Goal: Task Accomplishment & Management: Manage account settings

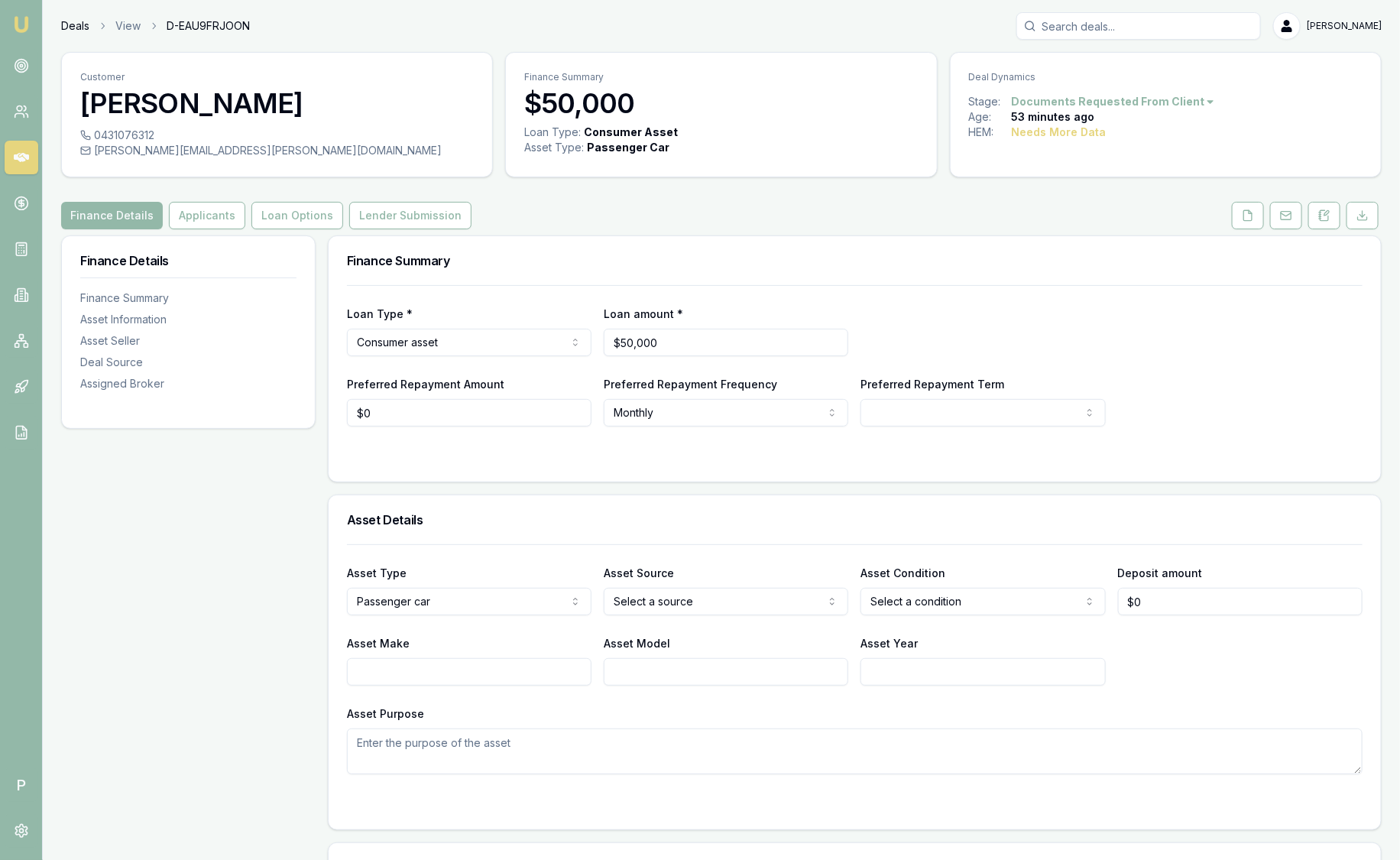
click at [85, 21] on link "Deals" at bounding box center [76, 26] width 28 height 15
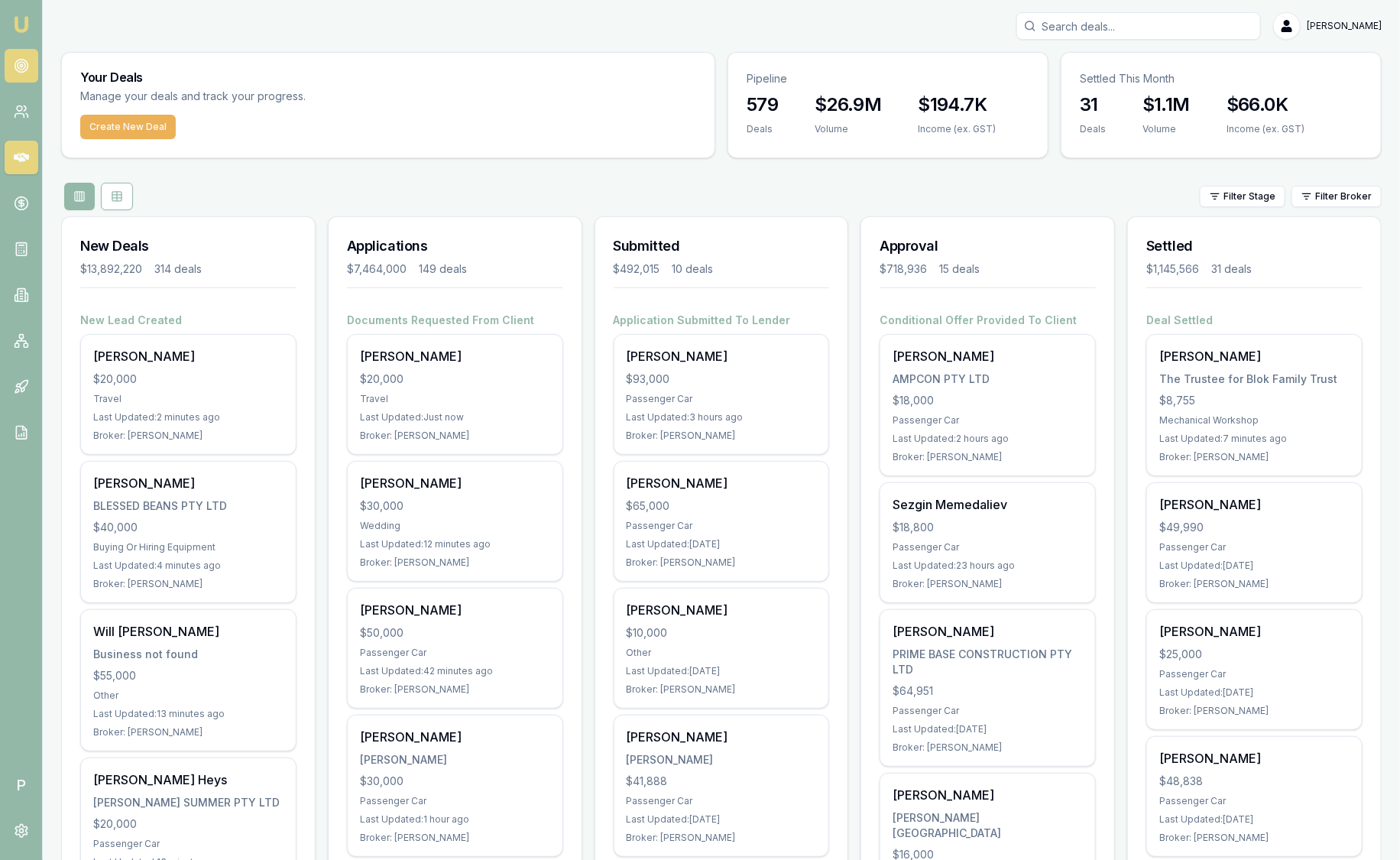
click at [28, 72] on link at bounding box center [21, 66] width 34 height 34
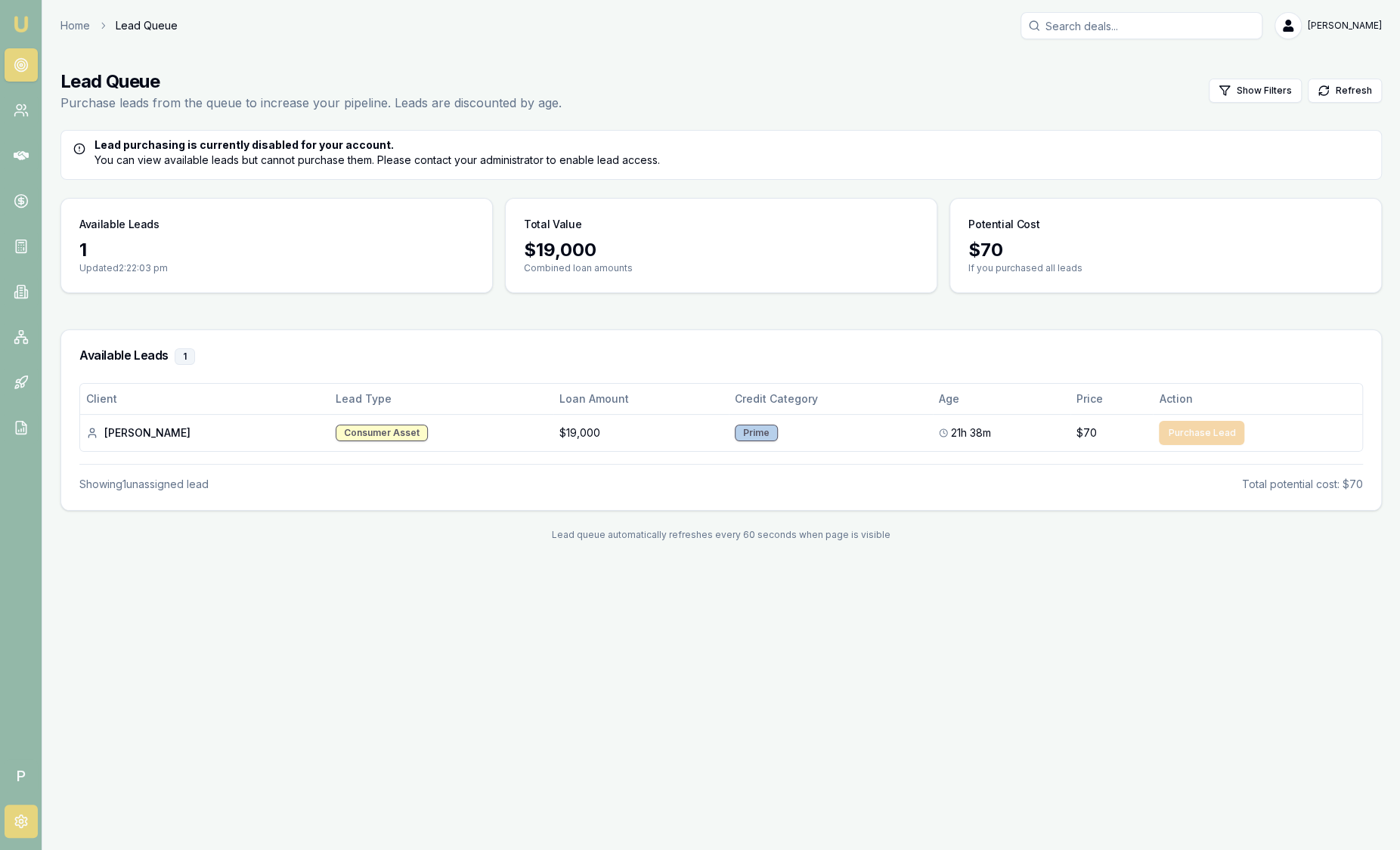
click at [22, 814] on icon at bounding box center [20, 821] width 15 height 15
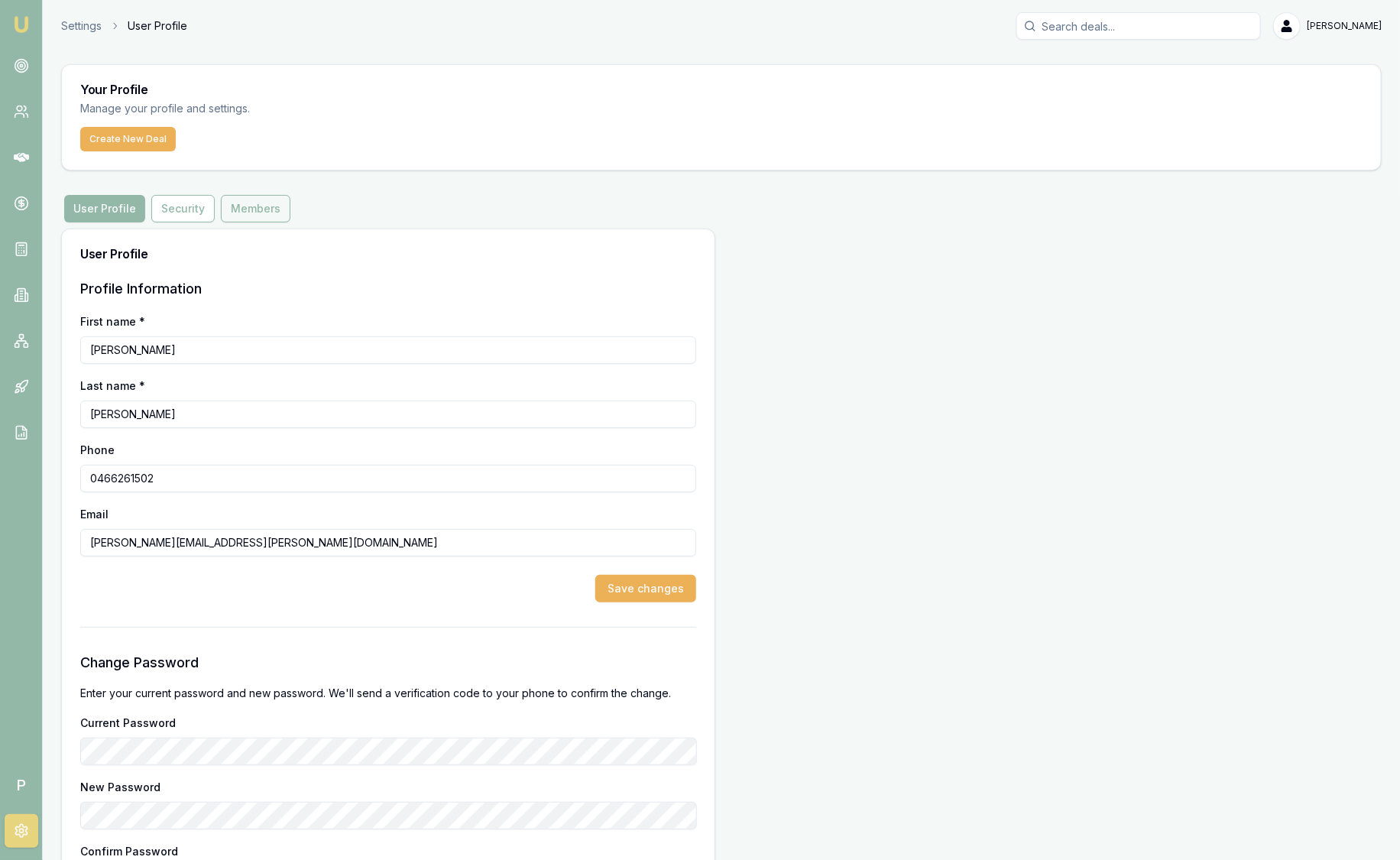
click at [253, 205] on button "Members" at bounding box center [255, 208] width 69 height 28
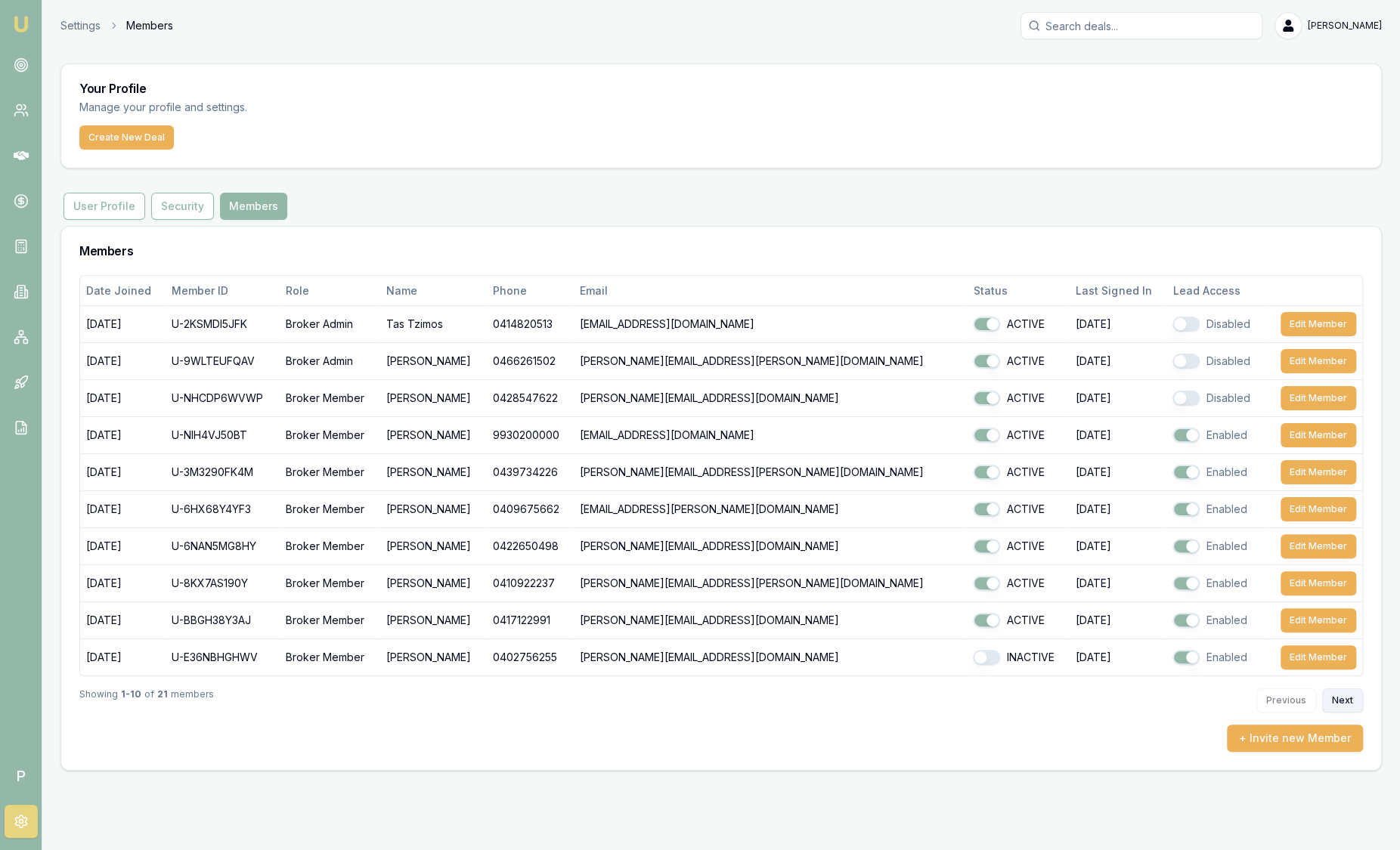
click at [1358, 703] on button "Next" at bounding box center [1342, 701] width 40 height 25
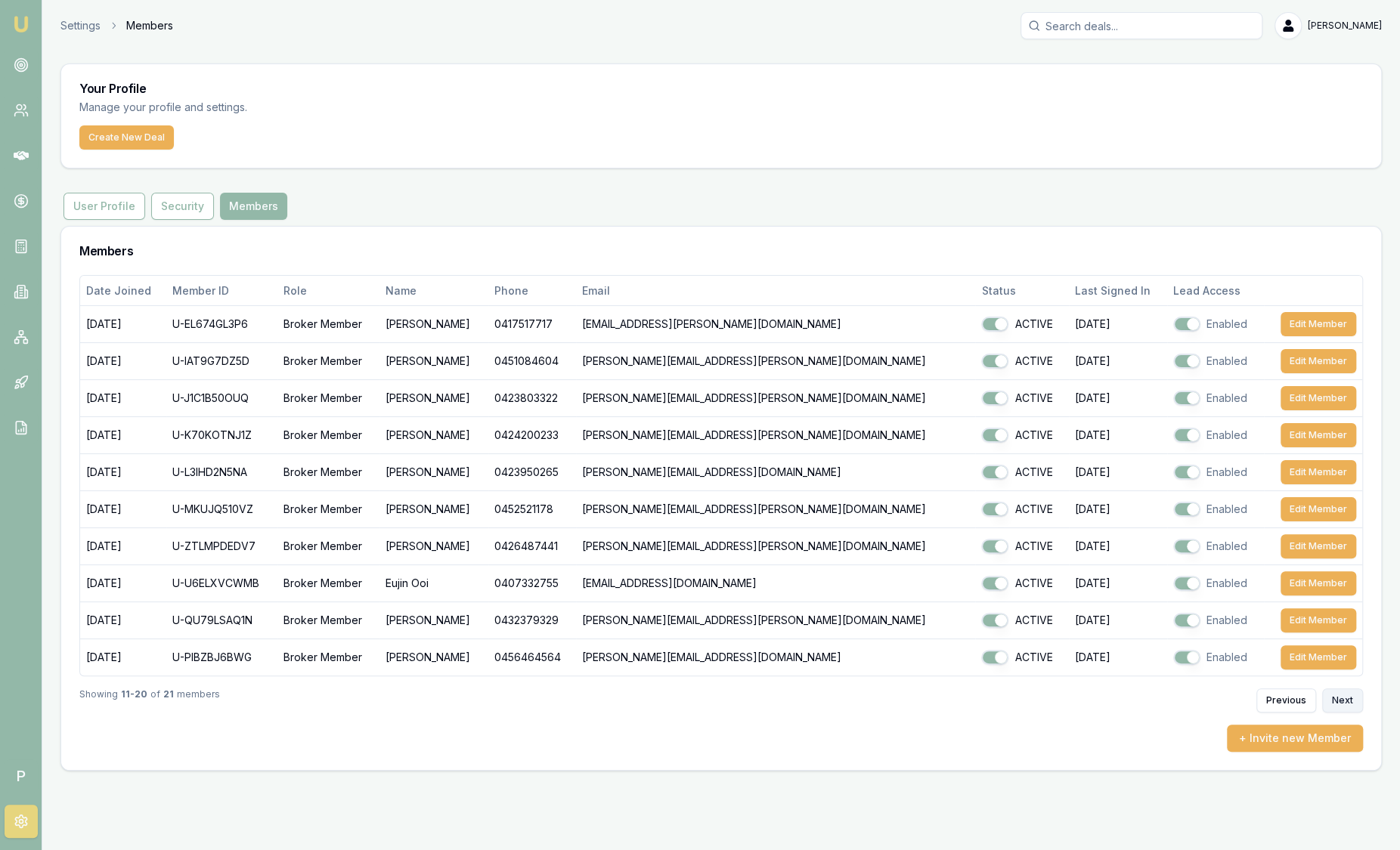
click at [1357, 703] on button "Next" at bounding box center [1342, 701] width 40 height 25
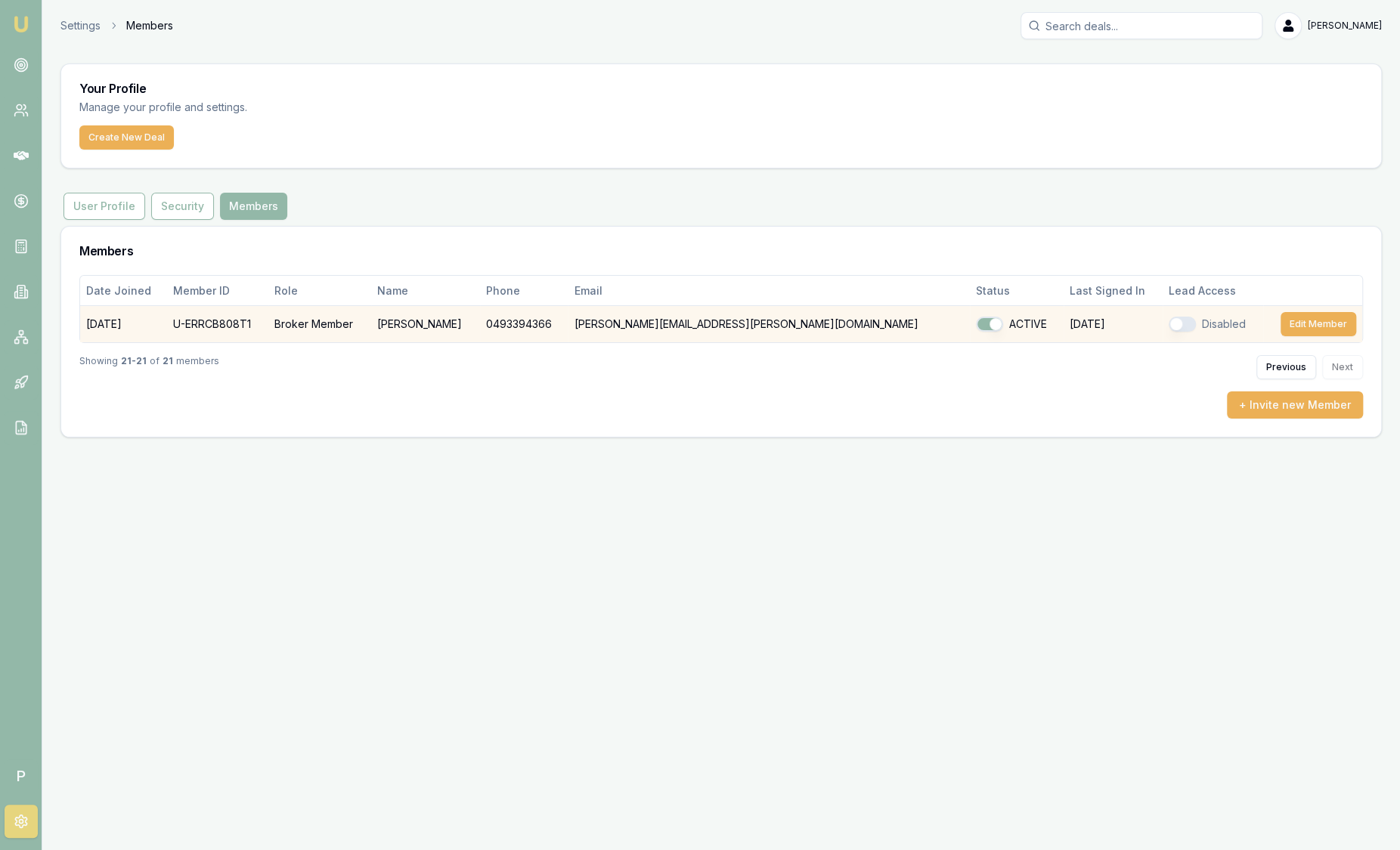
click at [1169, 323] on button "button" at bounding box center [1182, 323] width 27 height 15
click at [1169, 325] on button "button" at bounding box center [1182, 323] width 27 height 15
click at [1318, 324] on button "Edit Member" at bounding box center [1318, 324] width 76 height 25
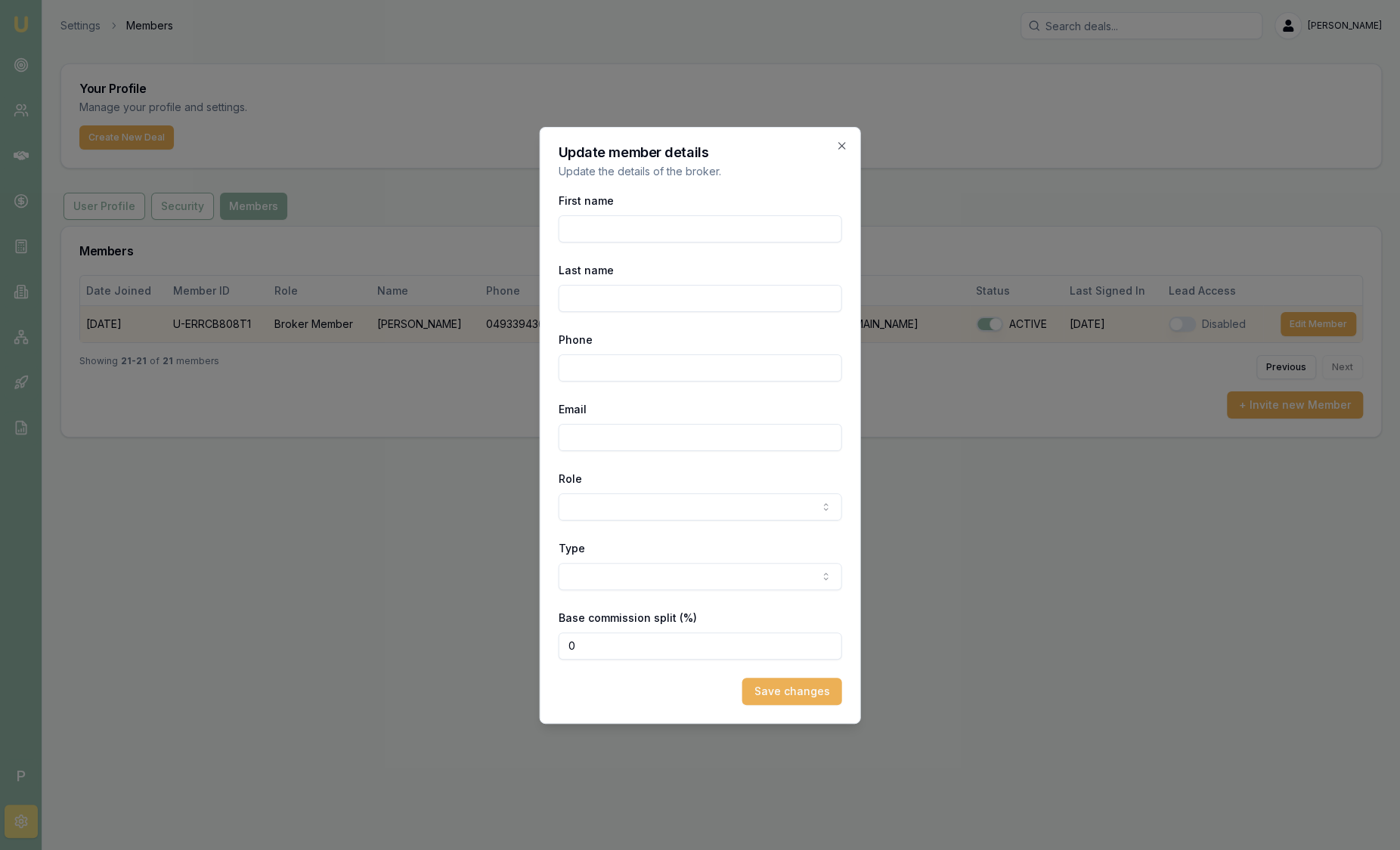
select select "BROKER_MEMBER"
select select "CONTRACTOR"
type input "Laura"
type input "La Micela"
type input "0493394366"
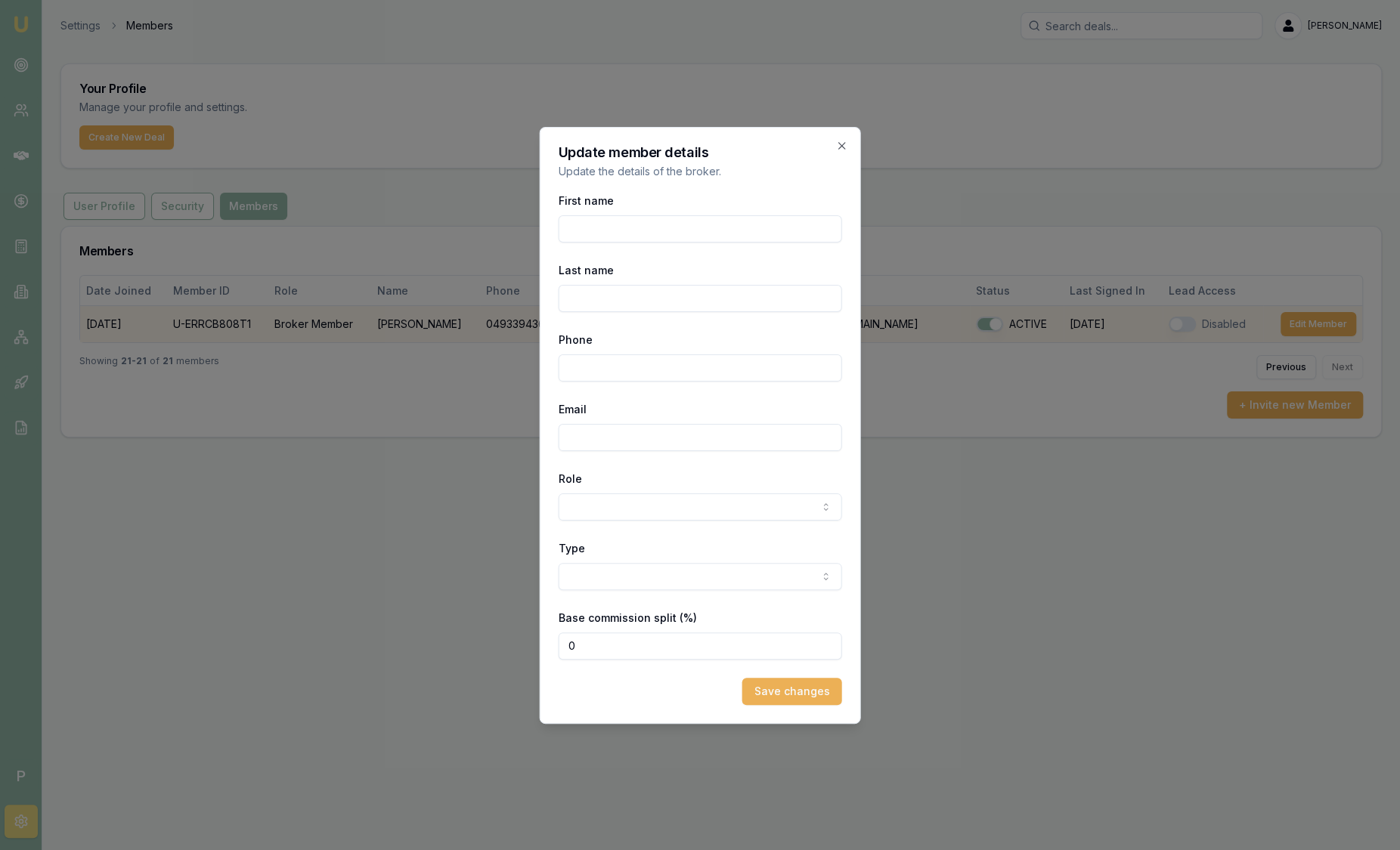
type input "[PERSON_NAME][EMAIL_ADDRESS][PERSON_NAME][DOMAIN_NAME]"
type input "80"
click at [835, 137] on div "Update member details Update the details of the broker. First name Laura Last n…" at bounding box center [700, 425] width 321 height 597
click at [837, 143] on icon "button" at bounding box center [842, 146] width 12 height 12
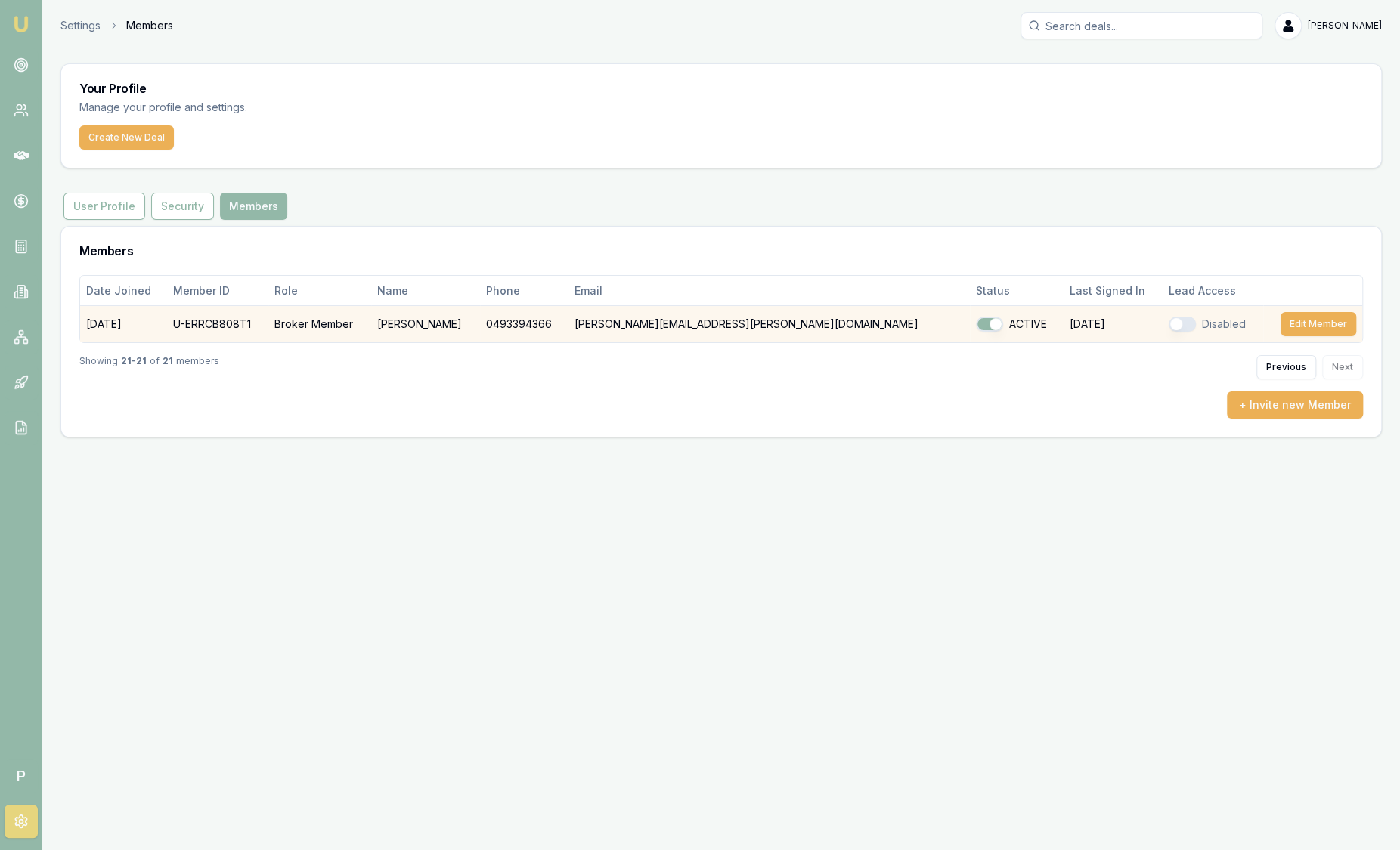
click at [1169, 320] on button "button" at bounding box center [1182, 323] width 27 height 15
click at [1169, 323] on button "button" at bounding box center [1182, 323] width 27 height 15
click at [1169, 321] on button "button" at bounding box center [1182, 323] width 27 height 15
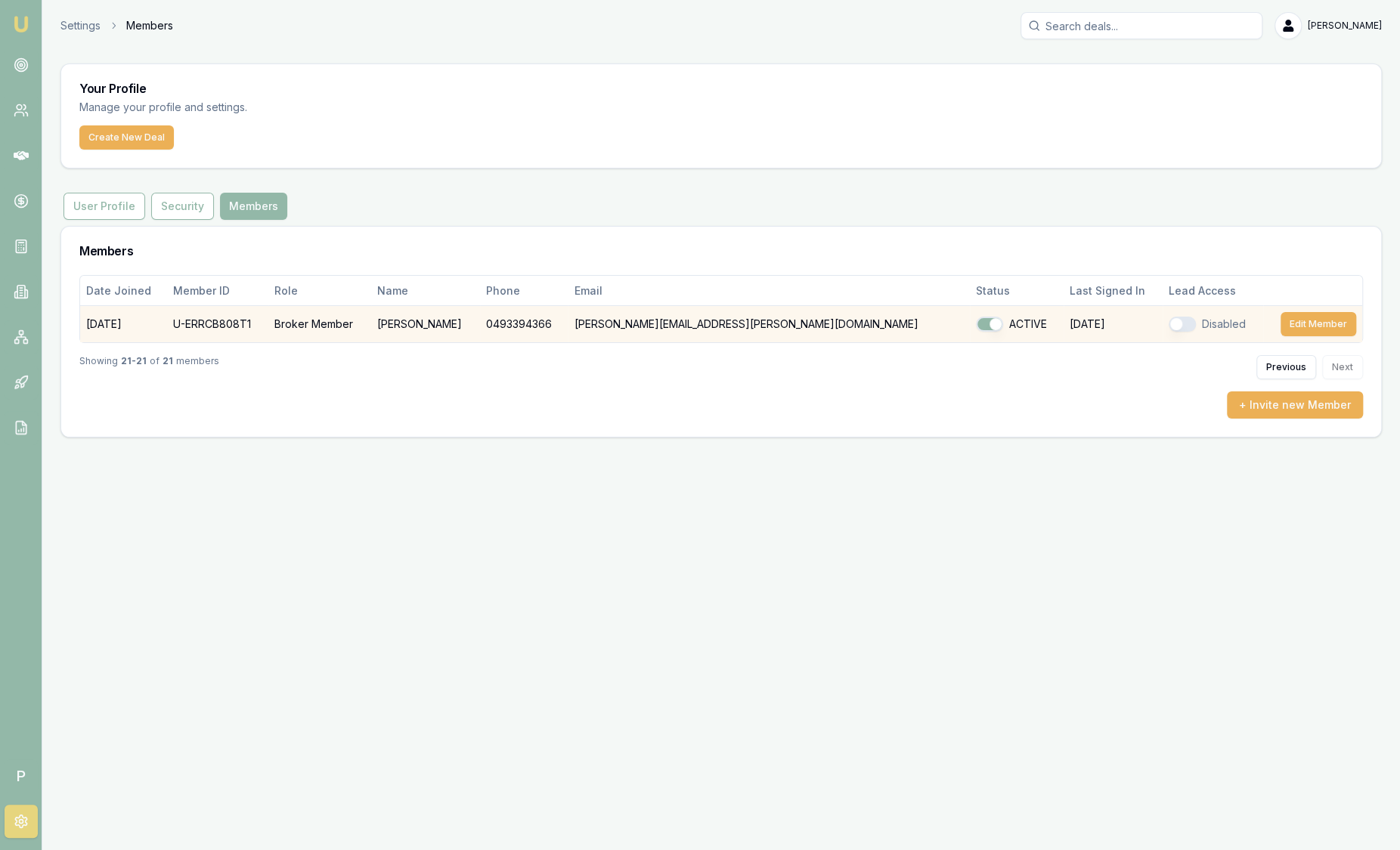
click at [1169, 321] on button "button" at bounding box center [1182, 323] width 27 height 15
click at [1169, 325] on button "button" at bounding box center [1182, 323] width 27 height 15
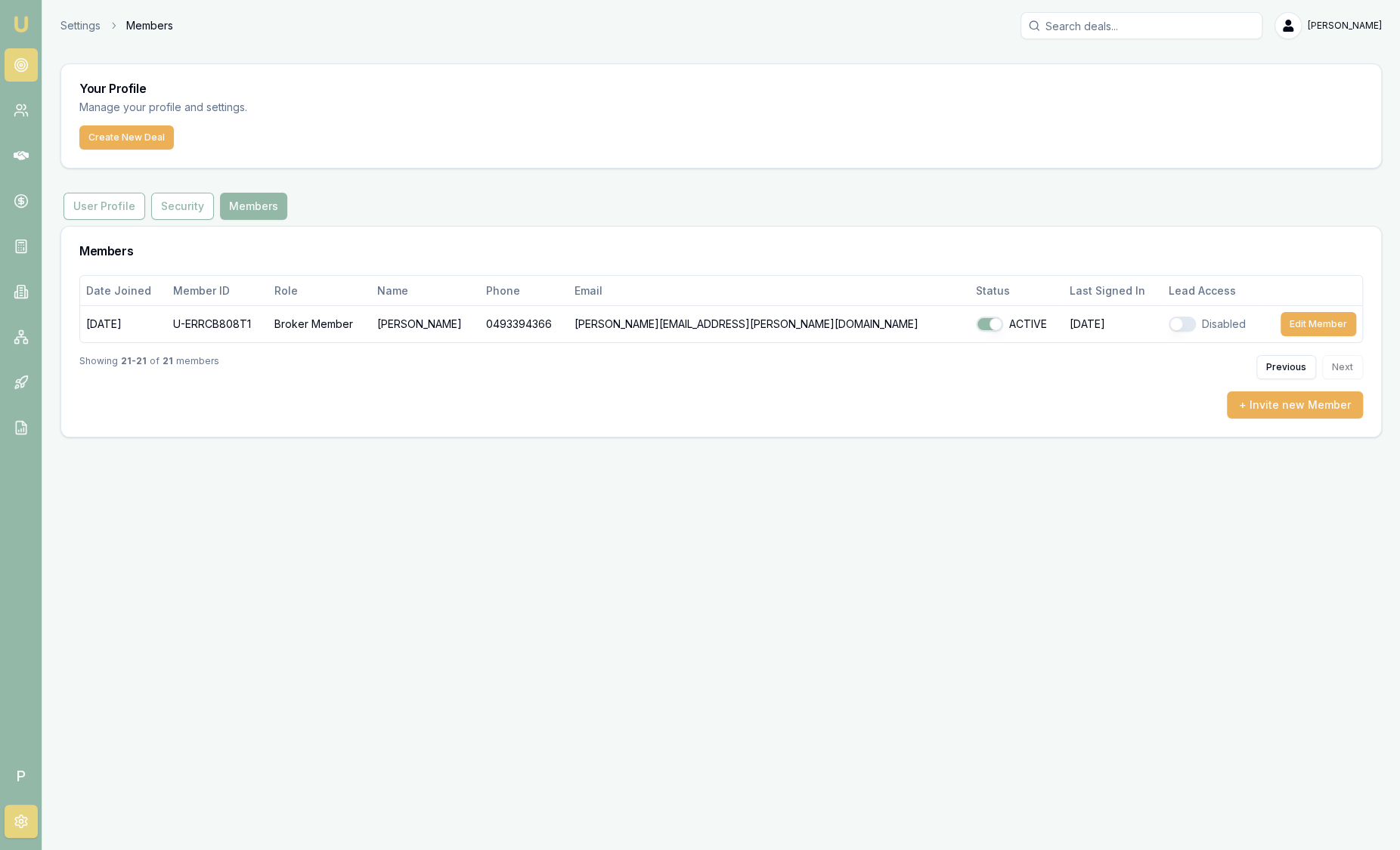
click at [26, 67] on circle at bounding box center [20, 65] width 13 height 13
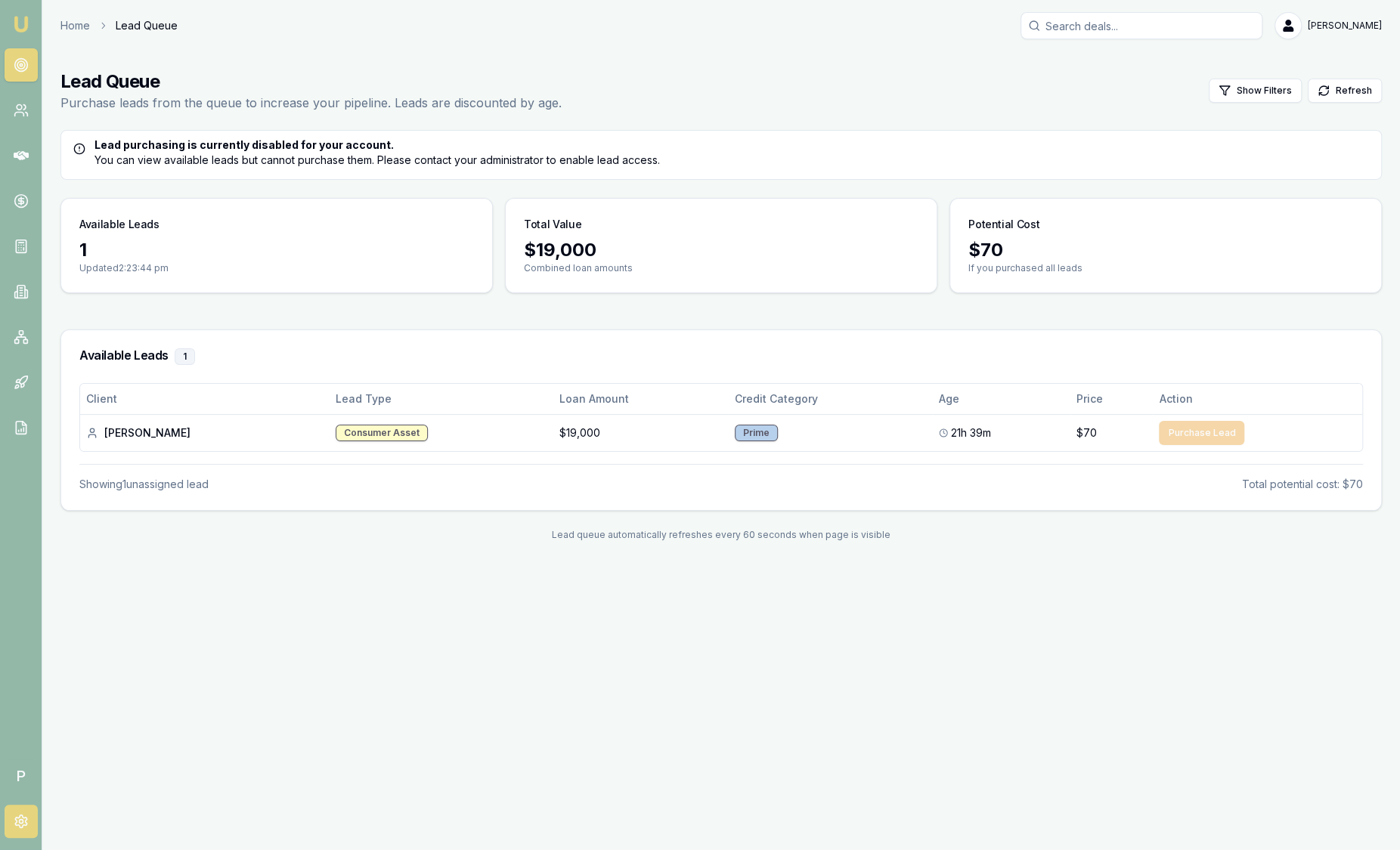
click at [20, 829] on link at bounding box center [21, 821] width 33 height 33
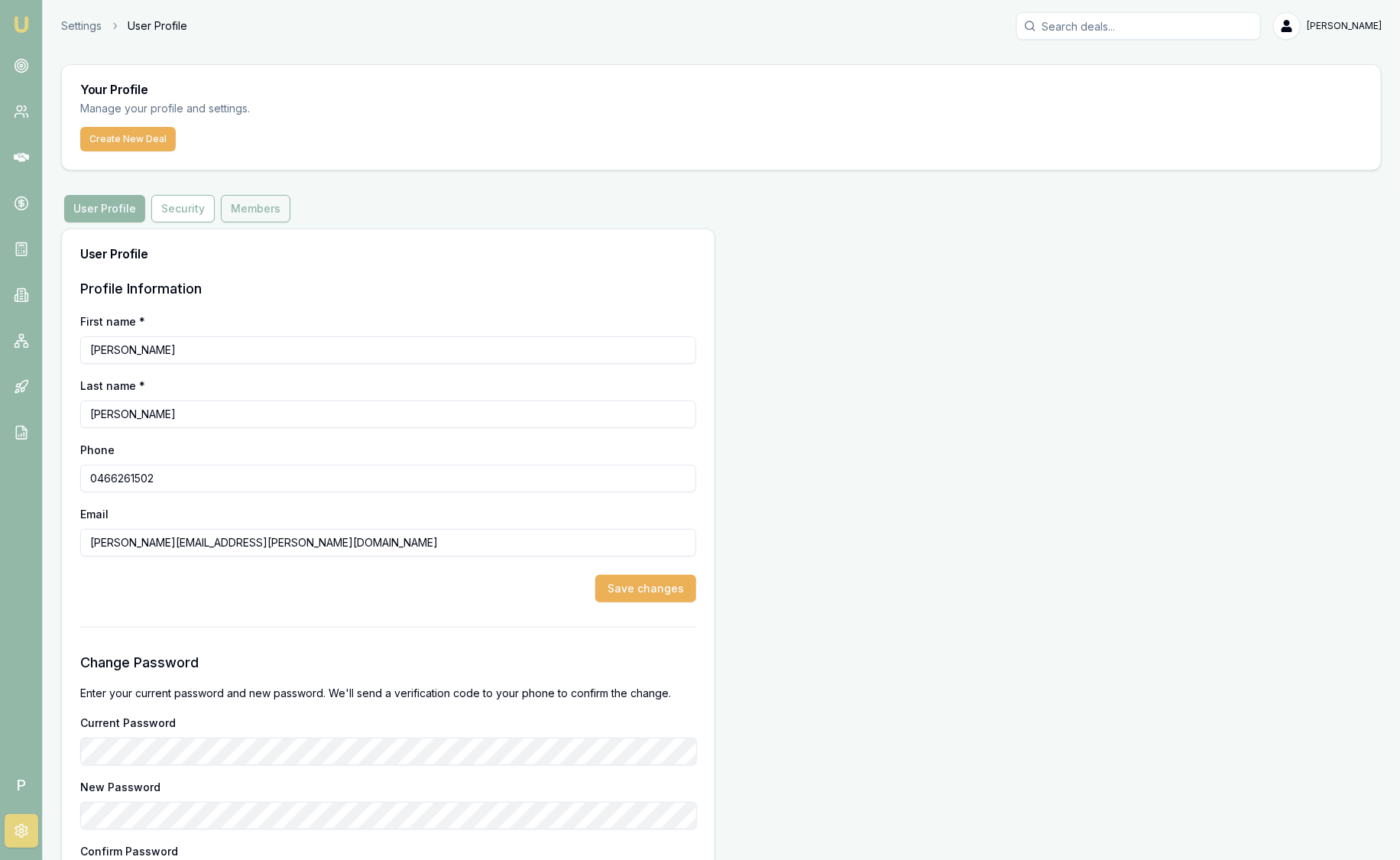
click at [268, 209] on button "Members" at bounding box center [255, 208] width 69 height 28
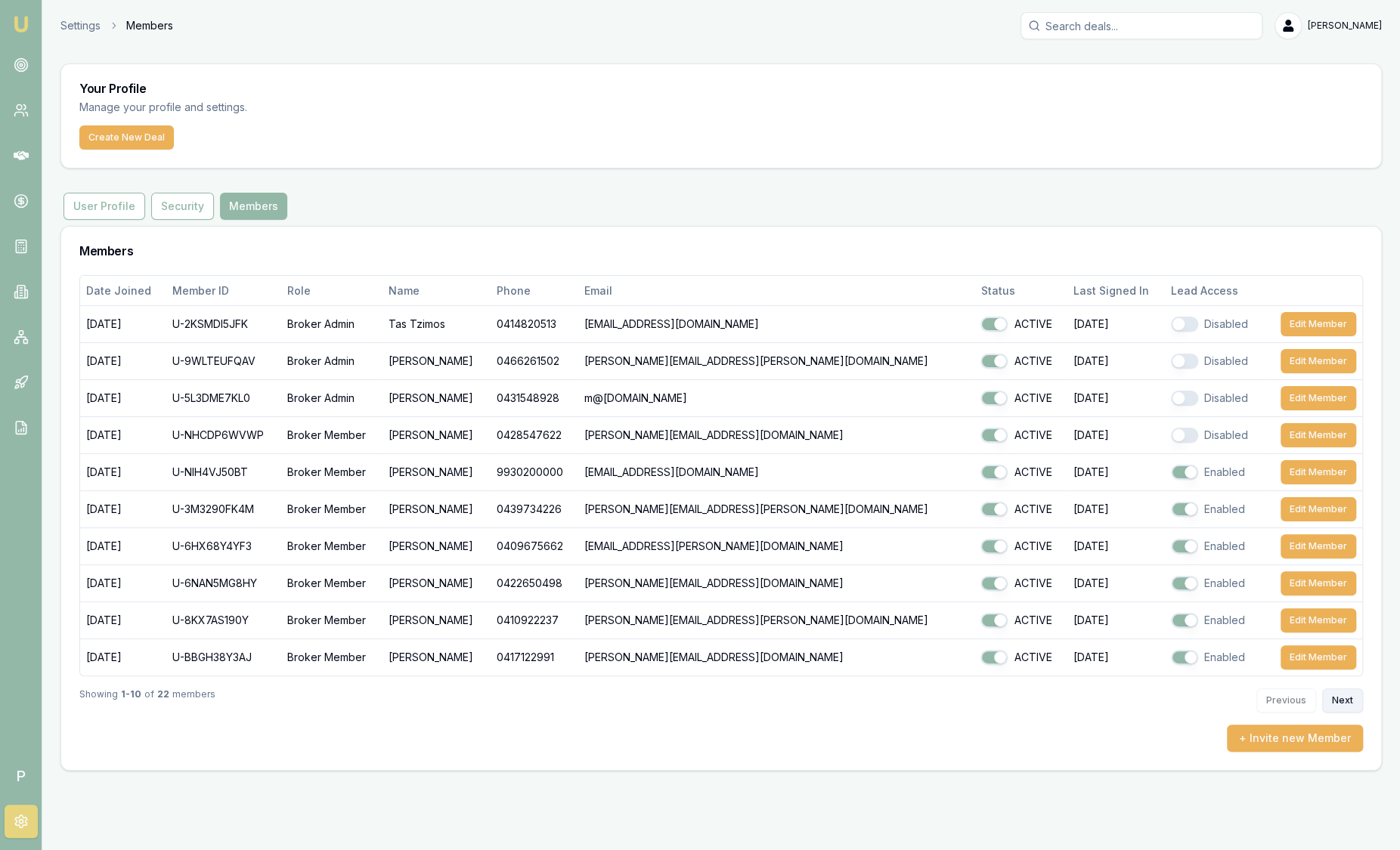
click at [1353, 697] on button "Next" at bounding box center [1342, 701] width 40 height 25
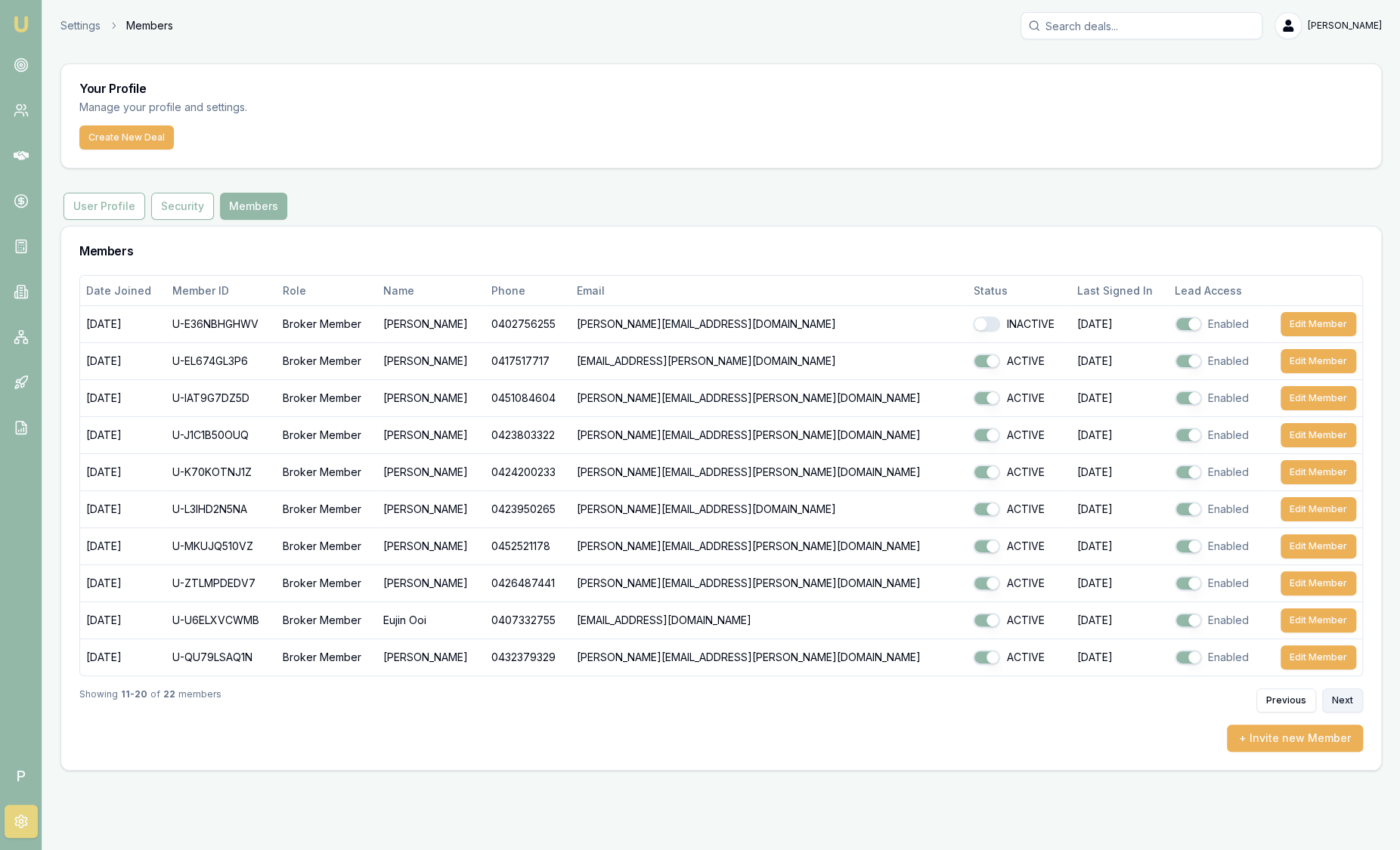
click at [1353, 696] on button "Next" at bounding box center [1342, 701] width 40 height 25
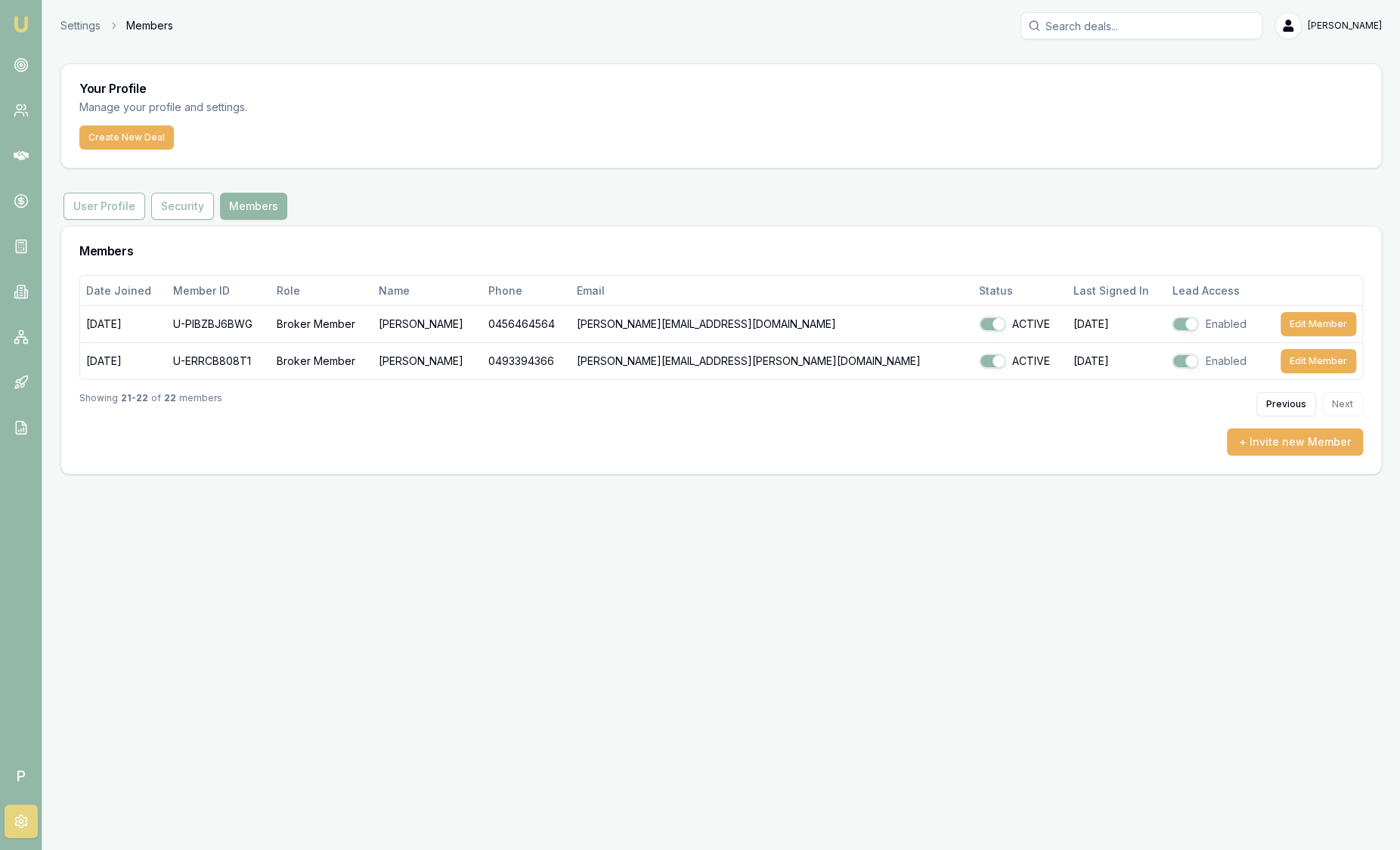
click at [28, 23] on img at bounding box center [21, 24] width 18 height 18
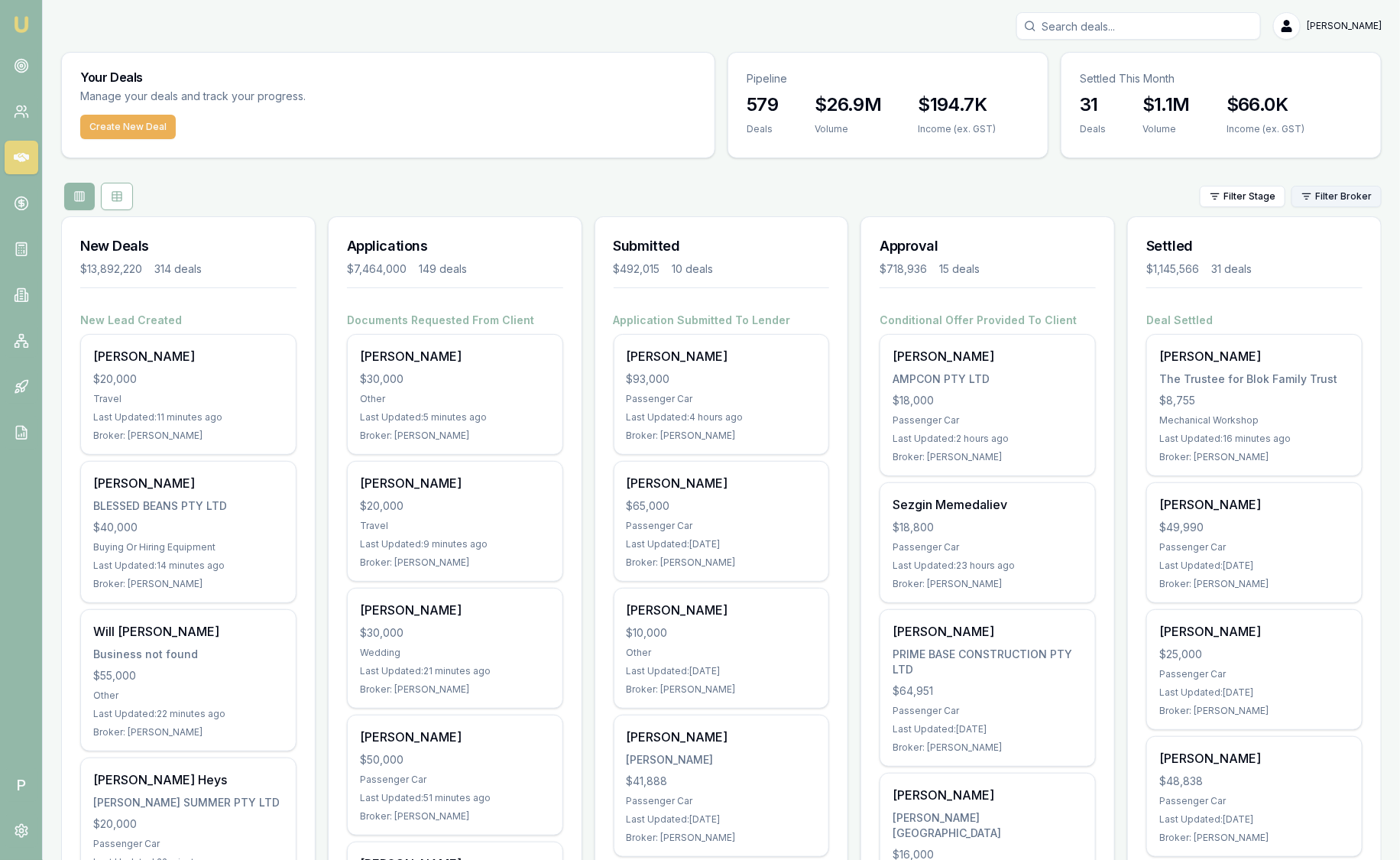
click at [1323, 197] on html "Emu Broker P [PERSON_NAME] Toggle Menu Your Deals Manage your deals and track y…" at bounding box center [700, 430] width 1400 height 860
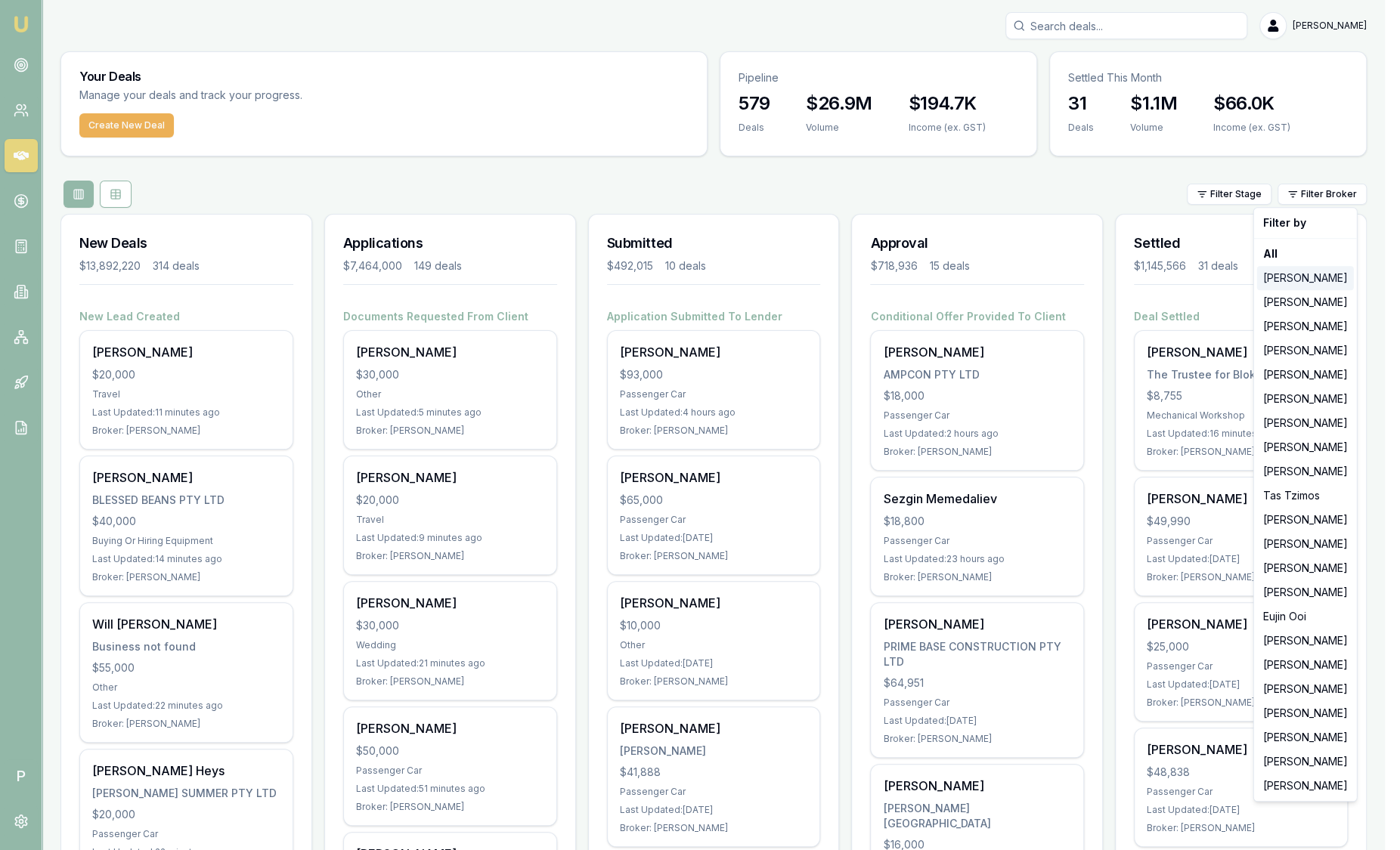
click at [1317, 273] on div "[PERSON_NAME]" at bounding box center [1305, 279] width 97 height 25
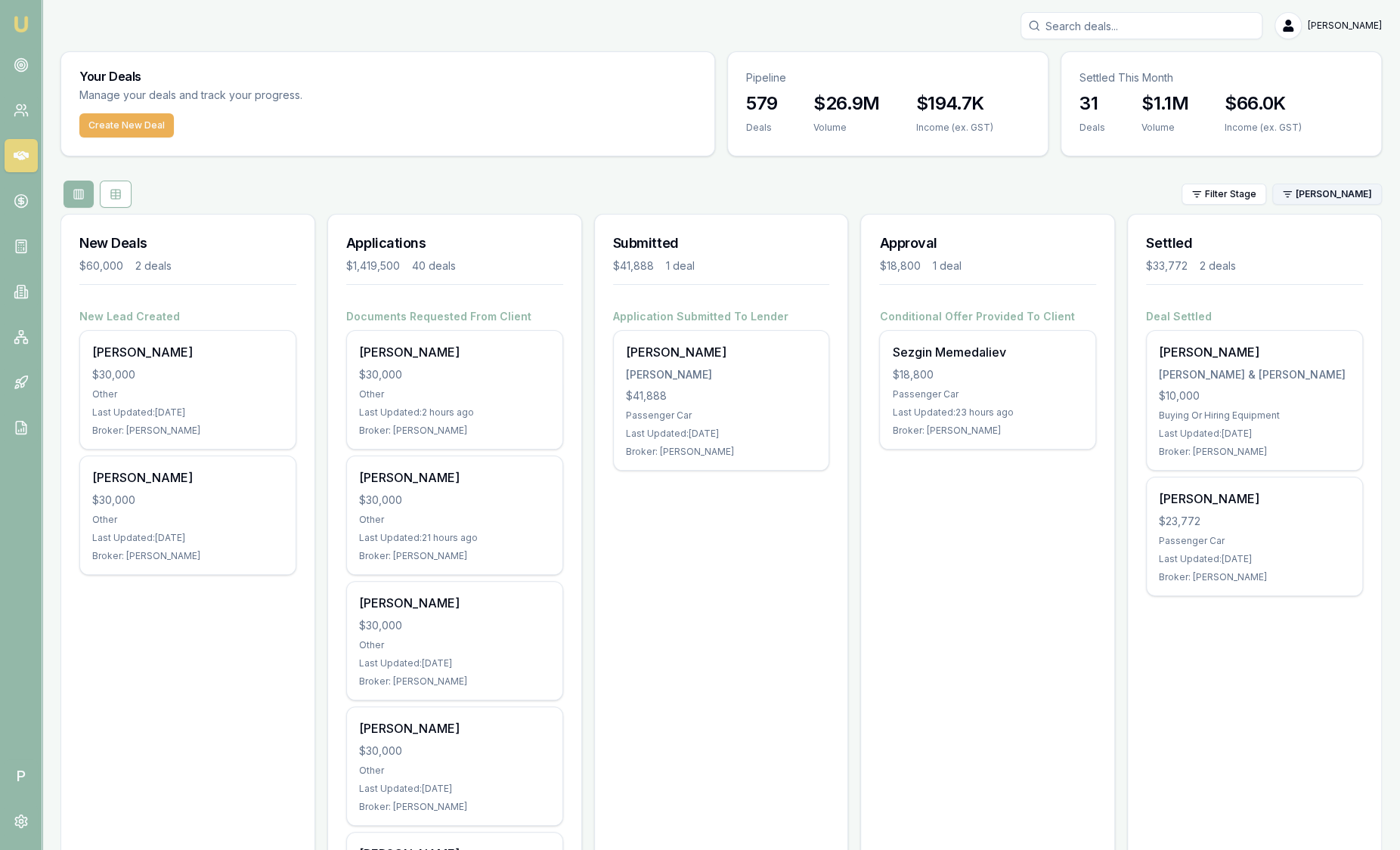
click at [1320, 193] on html "Emu Broker P Sam Crouch Toggle Menu Your Deals Manage your deals and track your…" at bounding box center [700, 425] width 1400 height 850
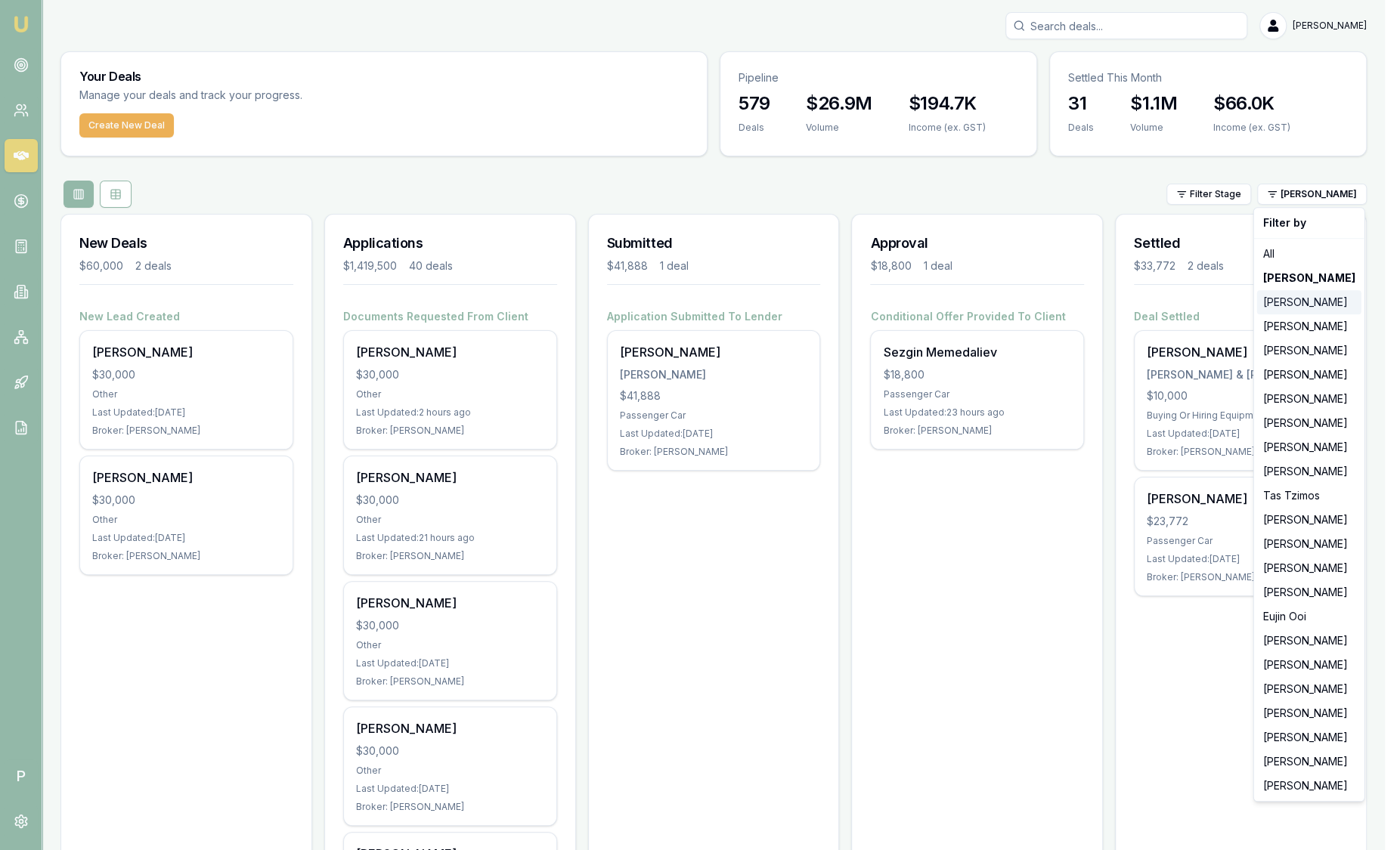
click at [1307, 298] on div "[PERSON_NAME]" at bounding box center [1309, 302] width 105 height 25
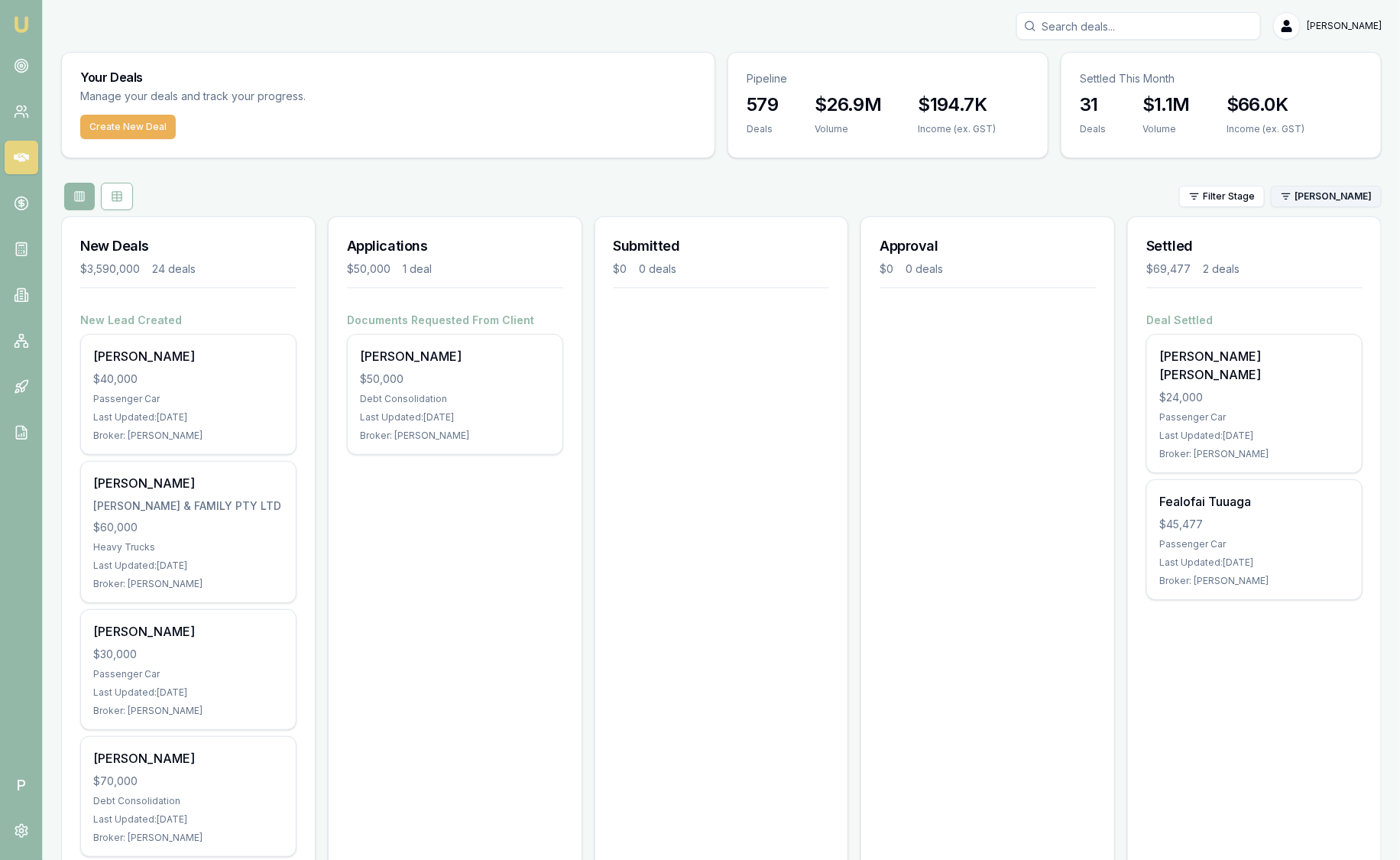
click at [1336, 197] on html "Emu Broker P Sam Crouch Toggle Menu Your Deals Manage your deals and track your…" at bounding box center [700, 430] width 1400 height 860
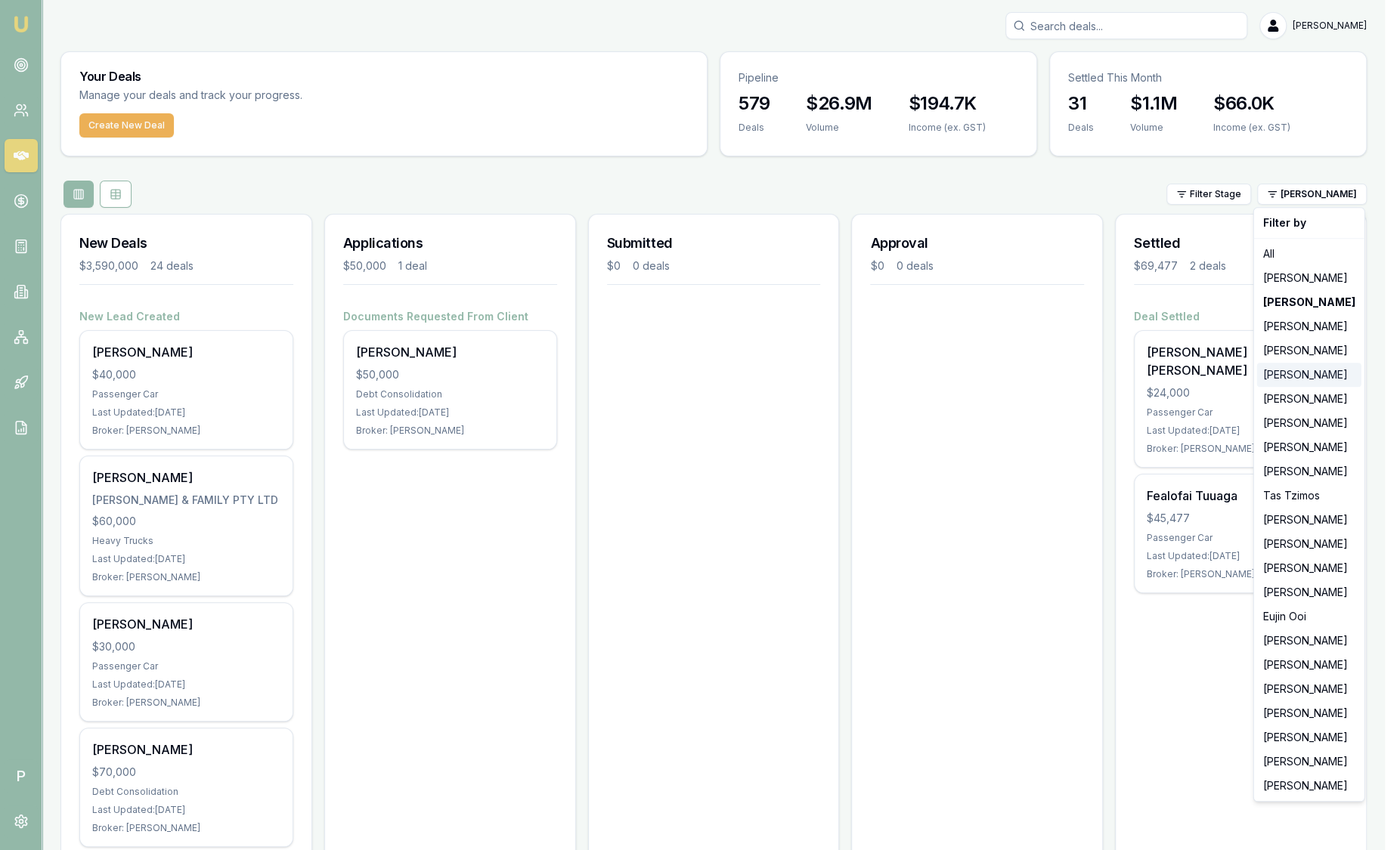
click at [1305, 376] on div "[PERSON_NAME]" at bounding box center [1309, 375] width 105 height 25
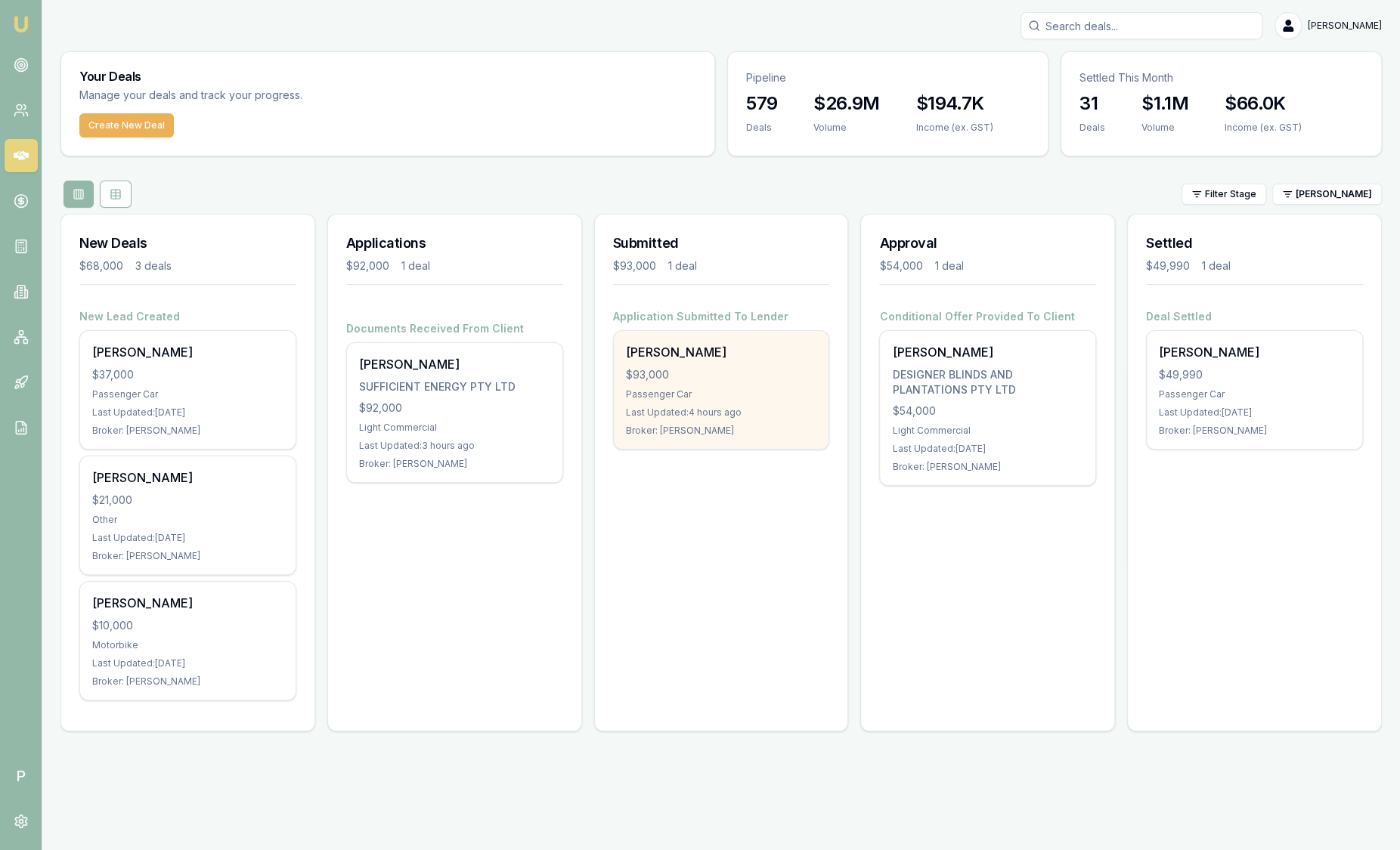
click at [726, 385] on div "Chadi Khassouk $93,000 Passenger Car Last Updated: 4 hours ago Broker: Evette A…" at bounding box center [721, 389] width 215 height 118
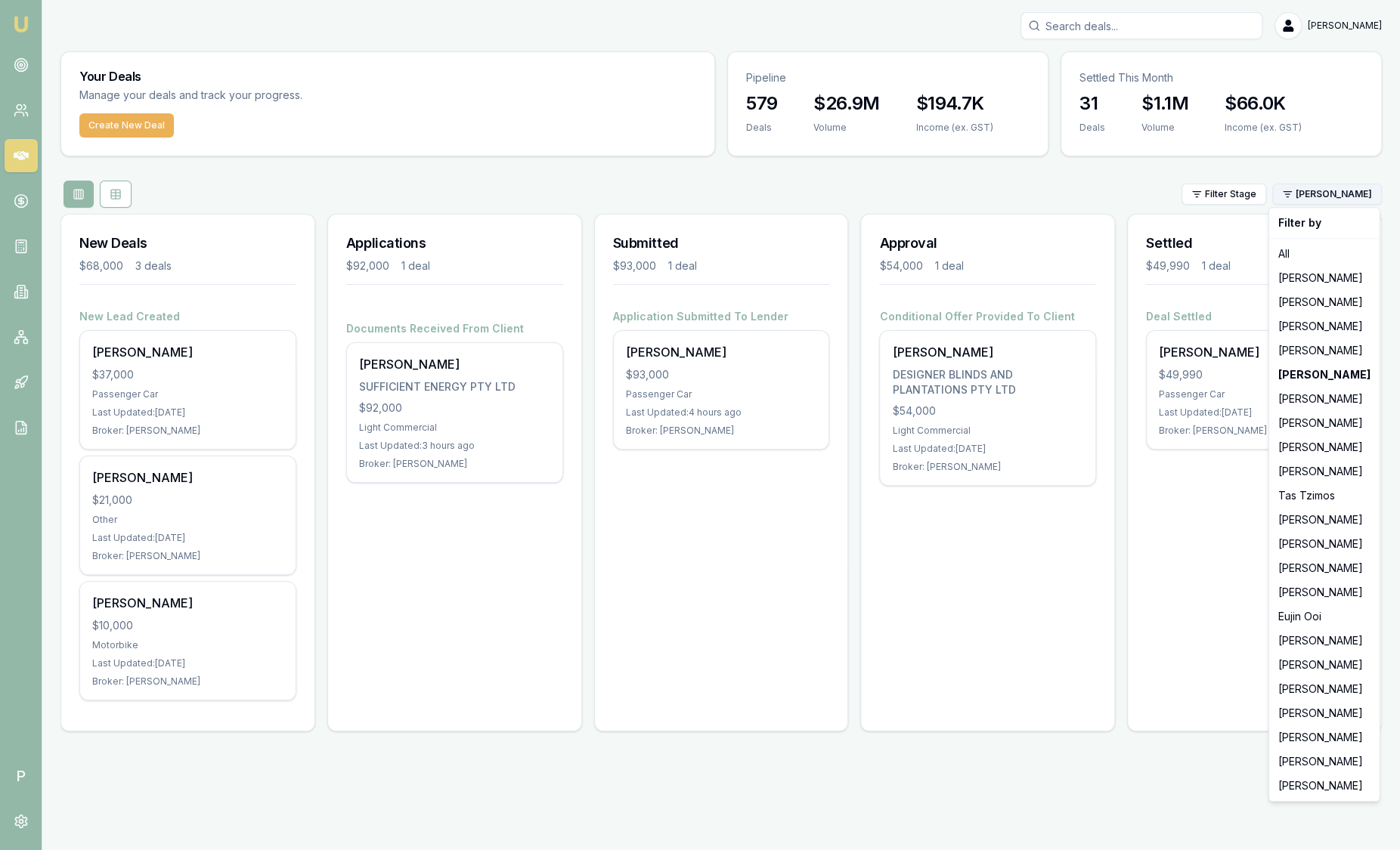
click at [1321, 198] on html "Emu Broker P Sam Crouch Toggle Menu Your Deals Manage your deals and track your…" at bounding box center [700, 425] width 1400 height 850
click at [1319, 759] on div "[PERSON_NAME]" at bounding box center [1323, 762] width 105 height 25
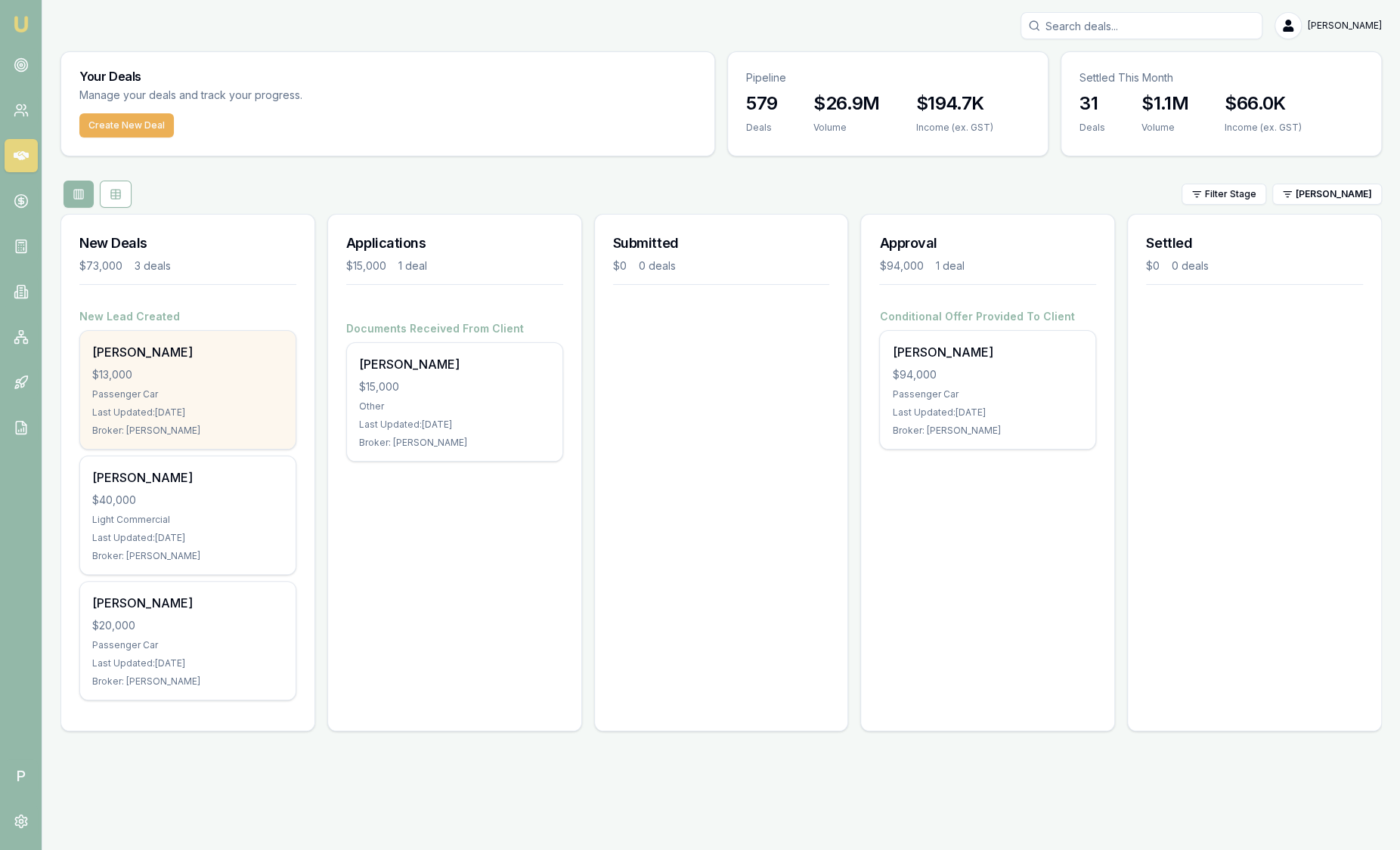
click at [243, 364] on div "adison harris $13,000 Passenger Car Last Updated: 1 day ago Broker: Jack Armstr…" at bounding box center [187, 389] width 215 height 118
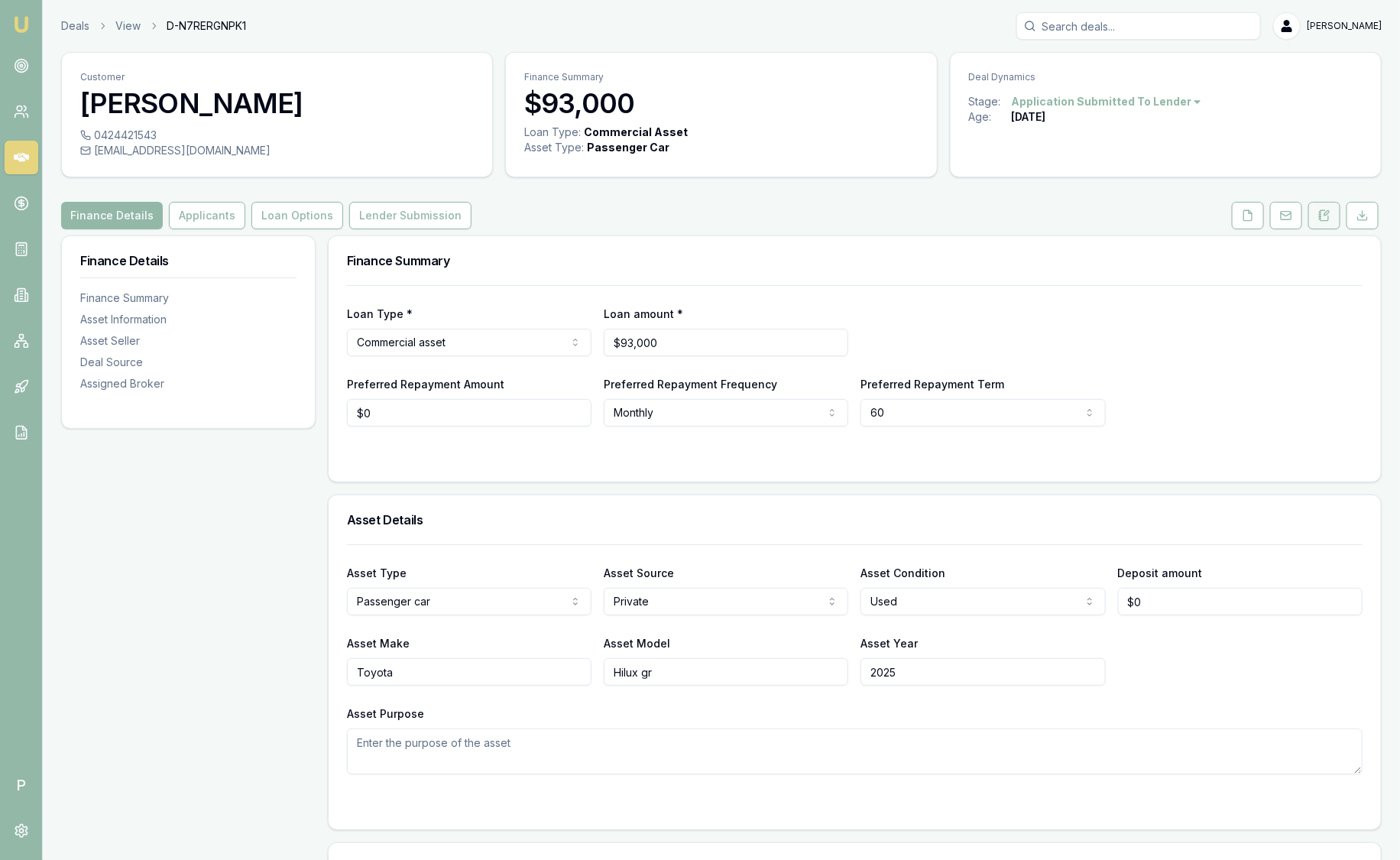
click at [1332, 215] on button at bounding box center [1324, 215] width 32 height 28
click at [65, 28] on link "Deals" at bounding box center [76, 26] width 28 height 15
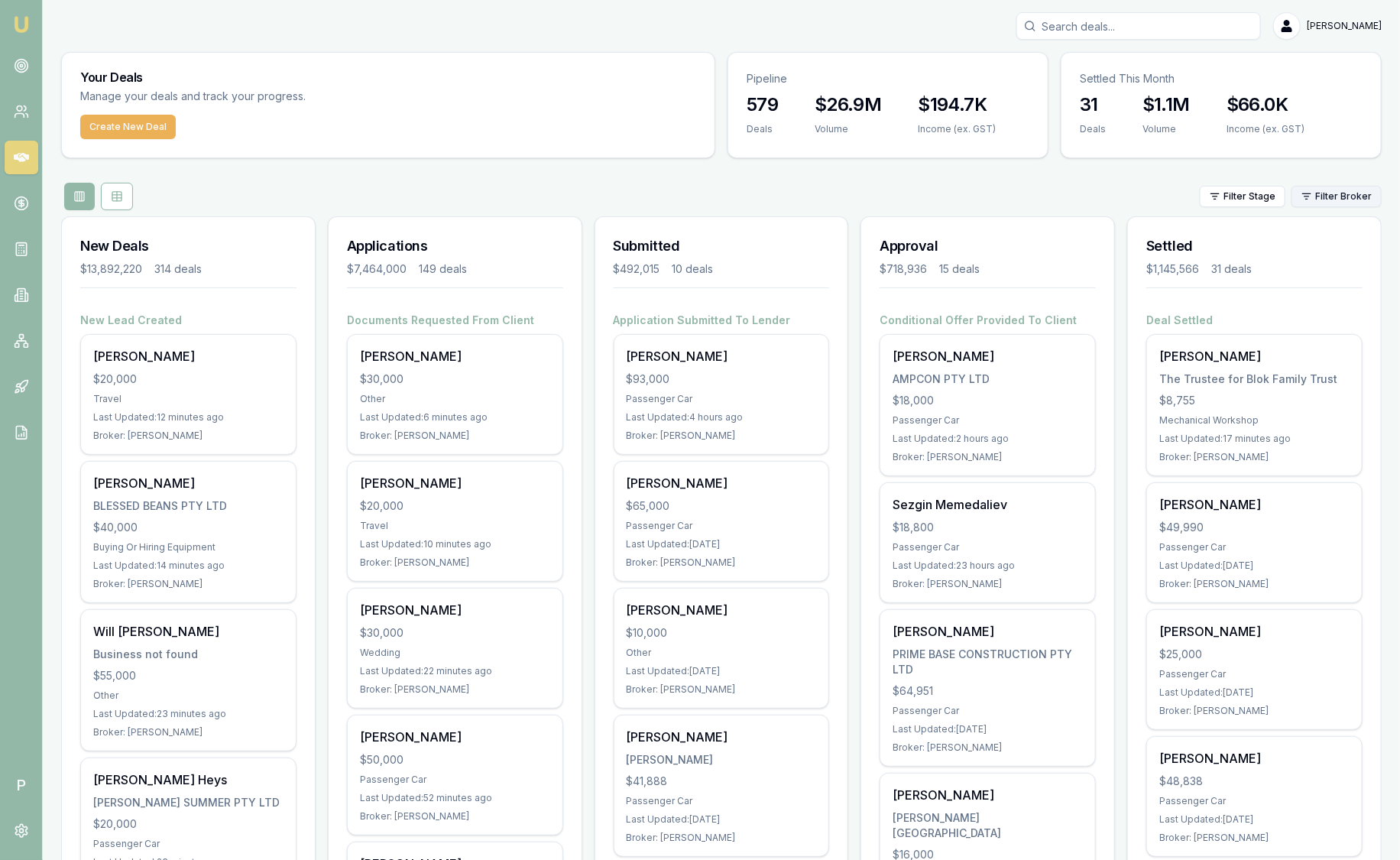
click at [1325, 199] on html "Emu Broker P Sam Crouch Toggle Menu Your Deals Manage your deals and track your…" at bounding box center [700, 430] width 1400 height 860
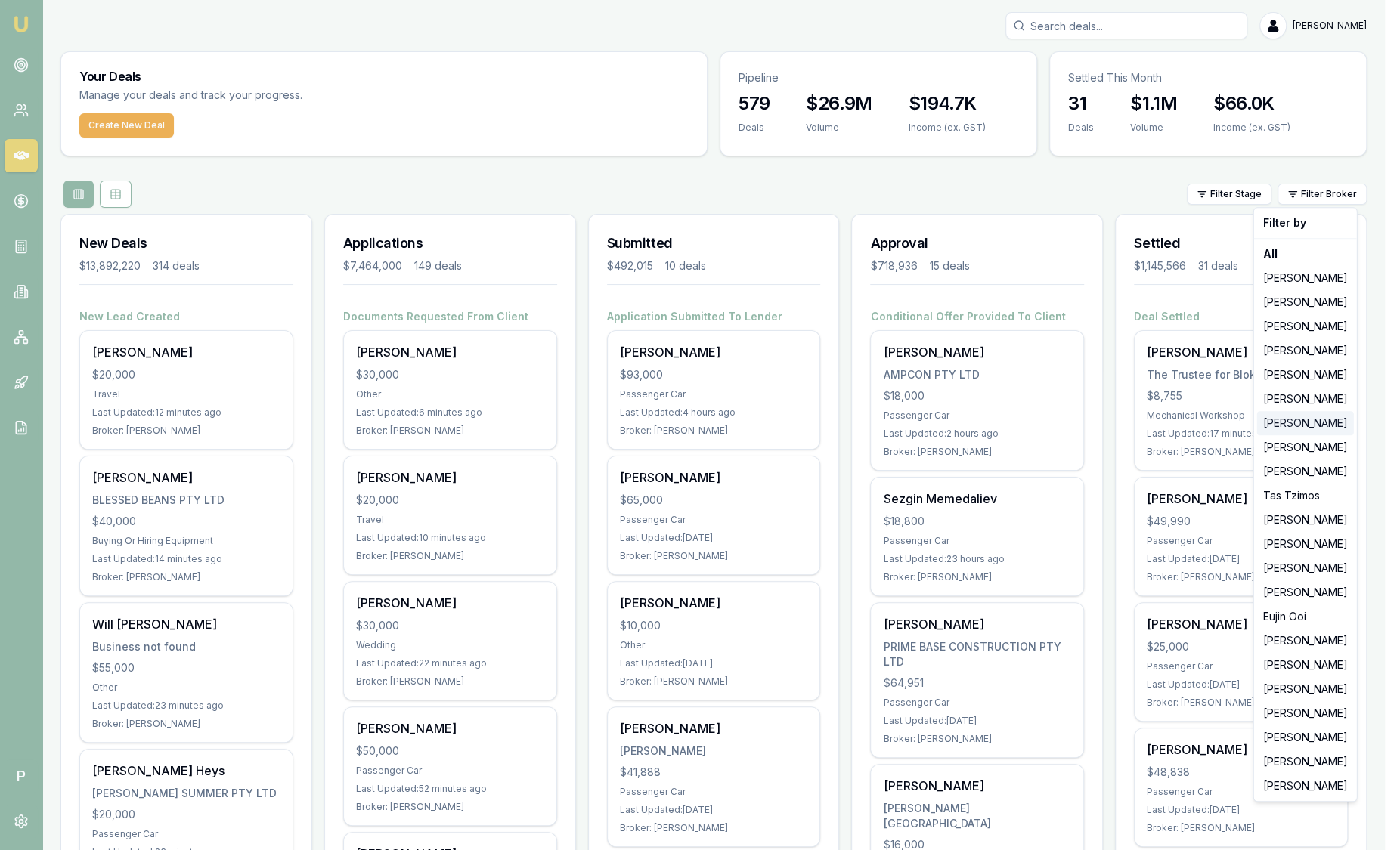
click at [1309, 422] on div "[PERSON_NAME]" at bounding box center [1305, 424] width 97 height 25
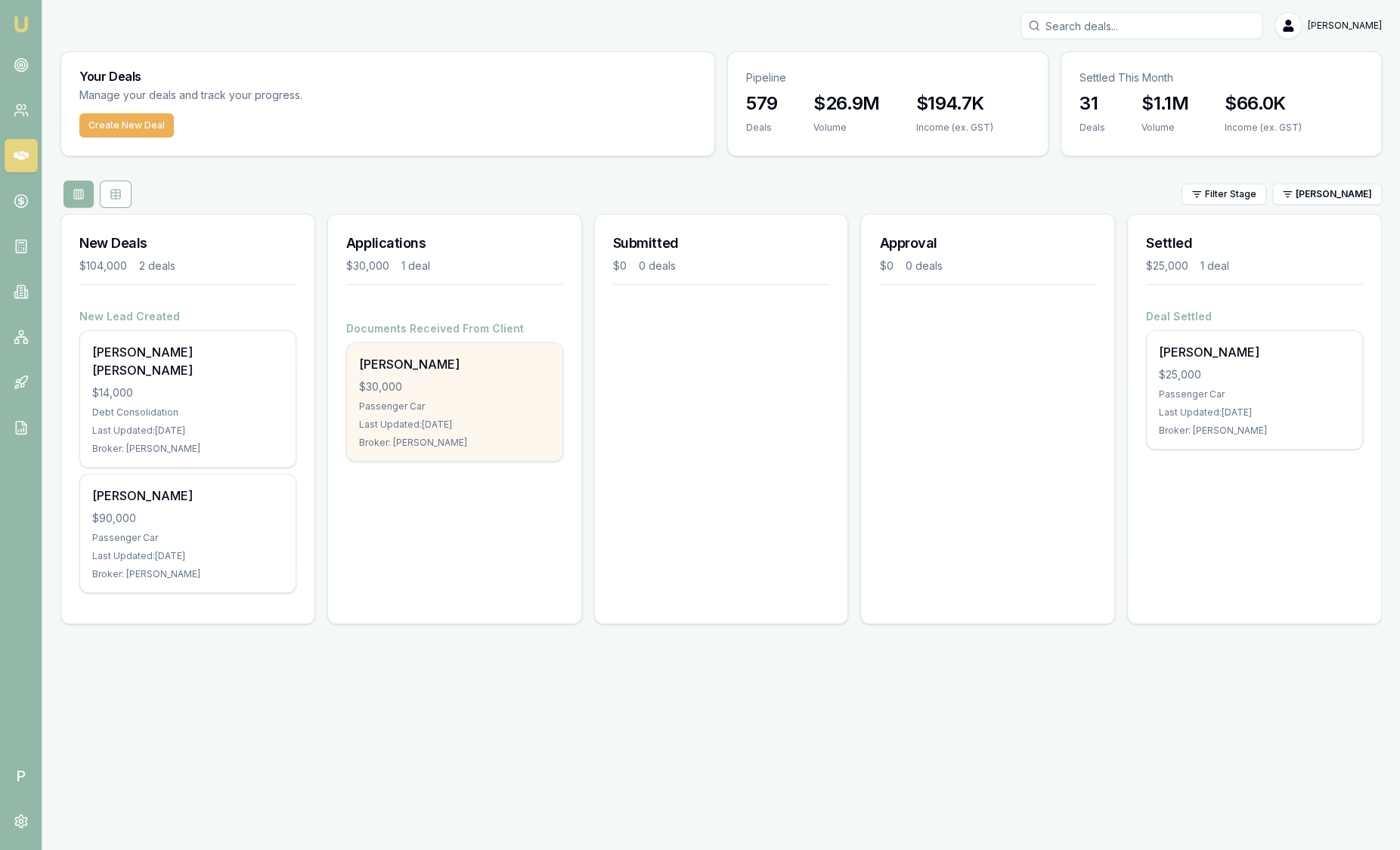
click at [518, 370] on div "[PERSON_NAME]" at bounding box center [454, 364] width 191 height 18
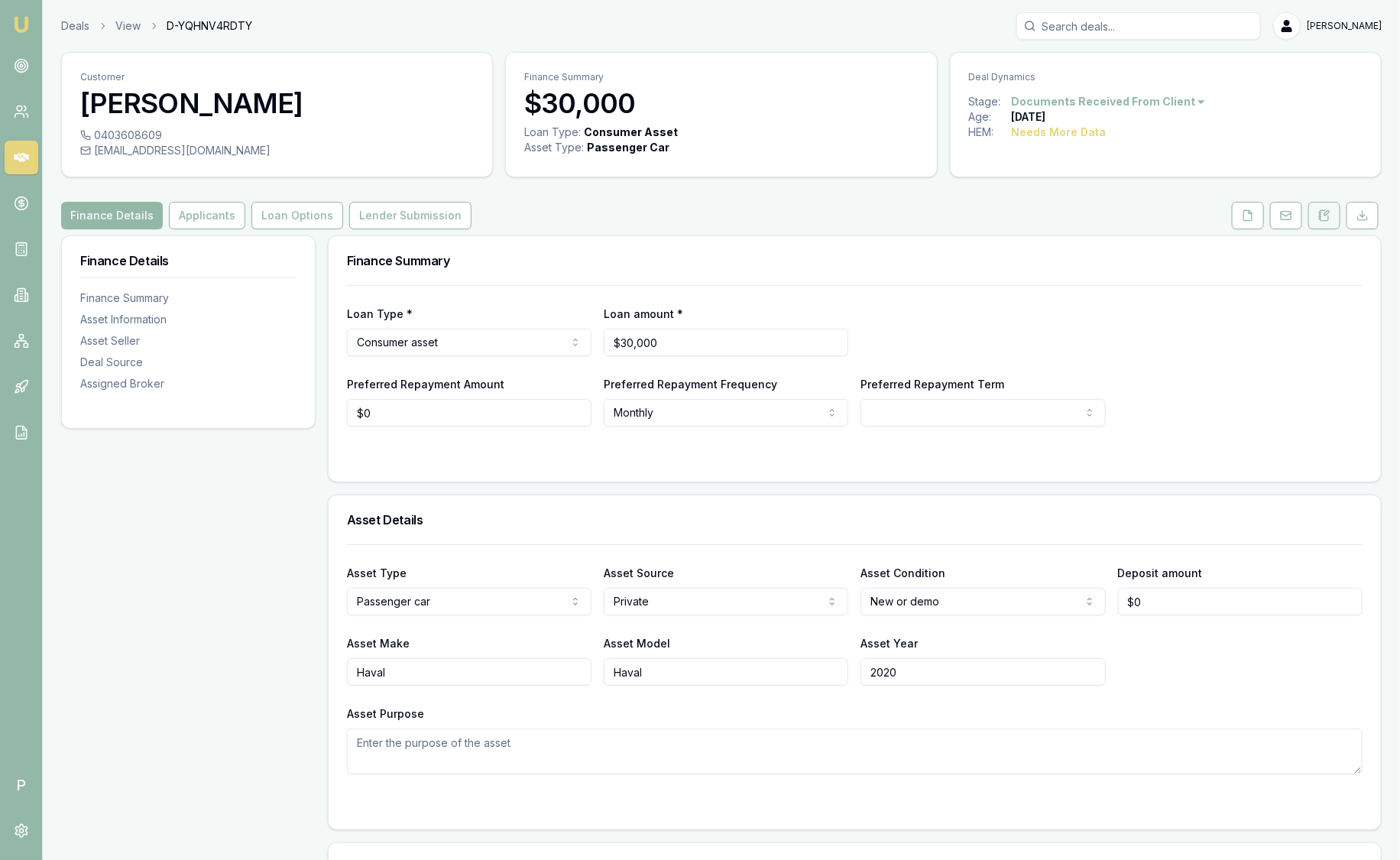
click at [1331, 215] on button at bounding box center [1324, 215] width 32 height 28
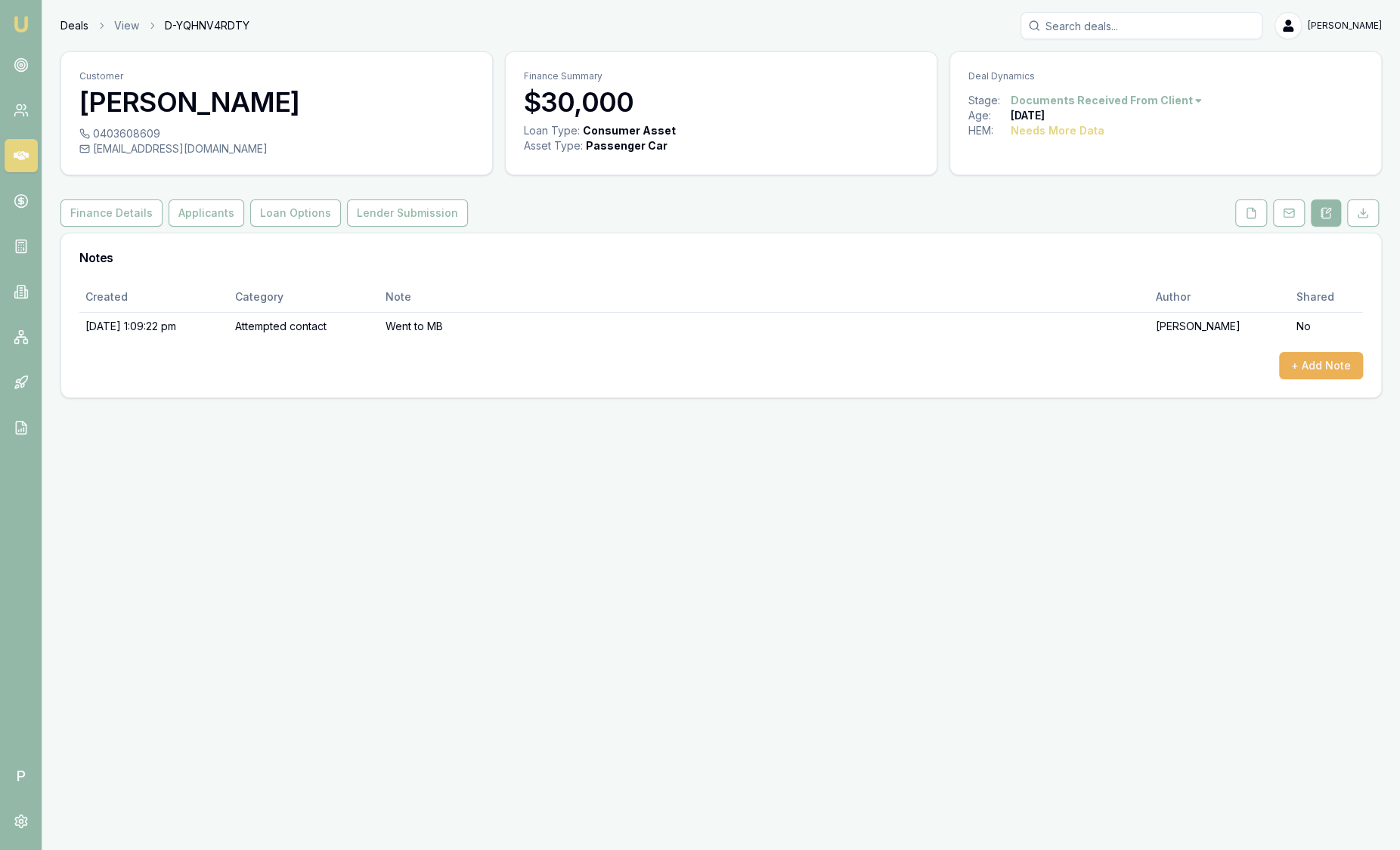
click at [69, 24] on link "Deals" at bounding box center [75, 25] width 28 height 15
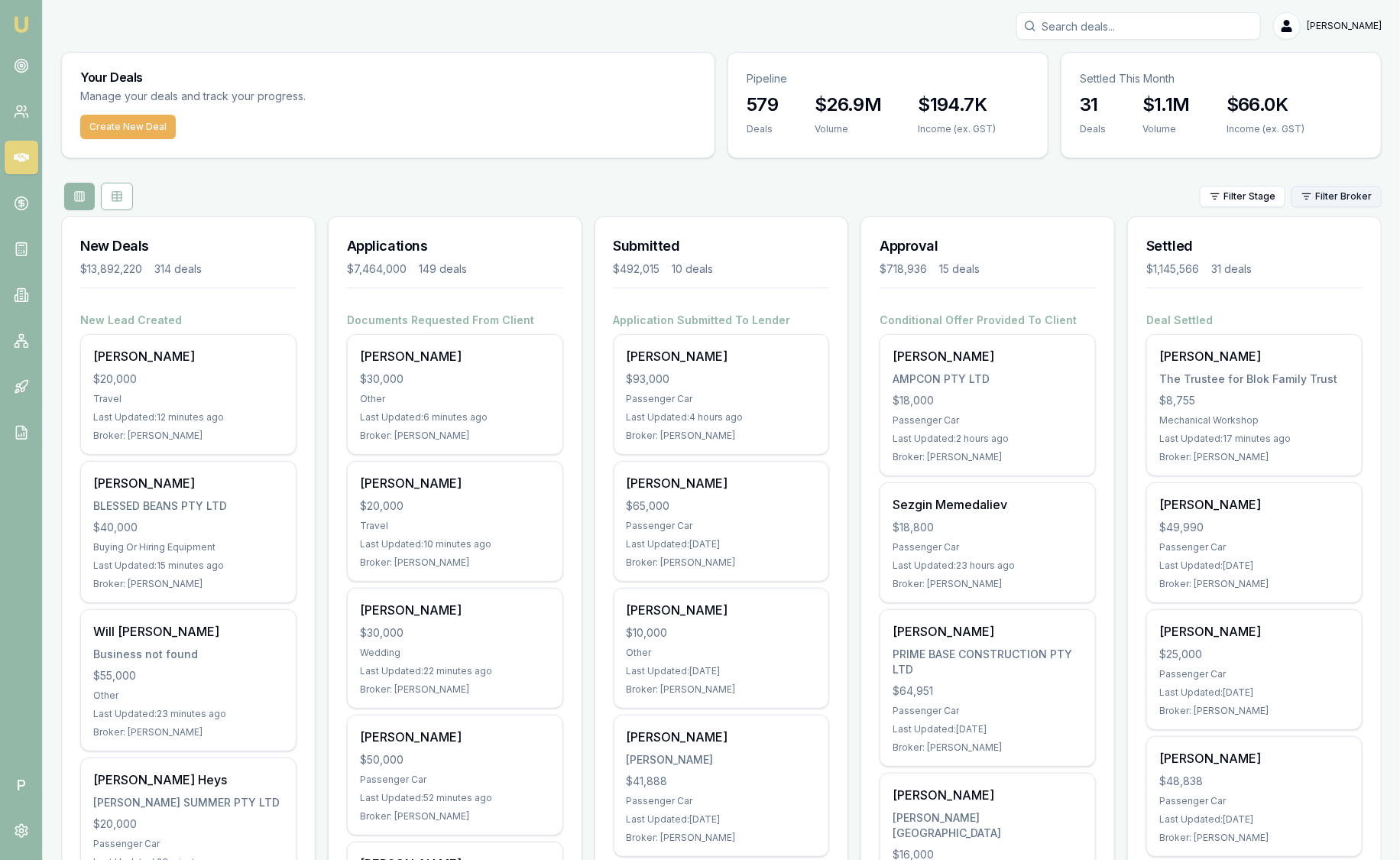
click at [1329, 197] on html "Emu Broker P [PERSON_NAME] Toggle Menu Your Deals Manage your deals and track y…" at bounding box center [700, 430] width 1400 height 860
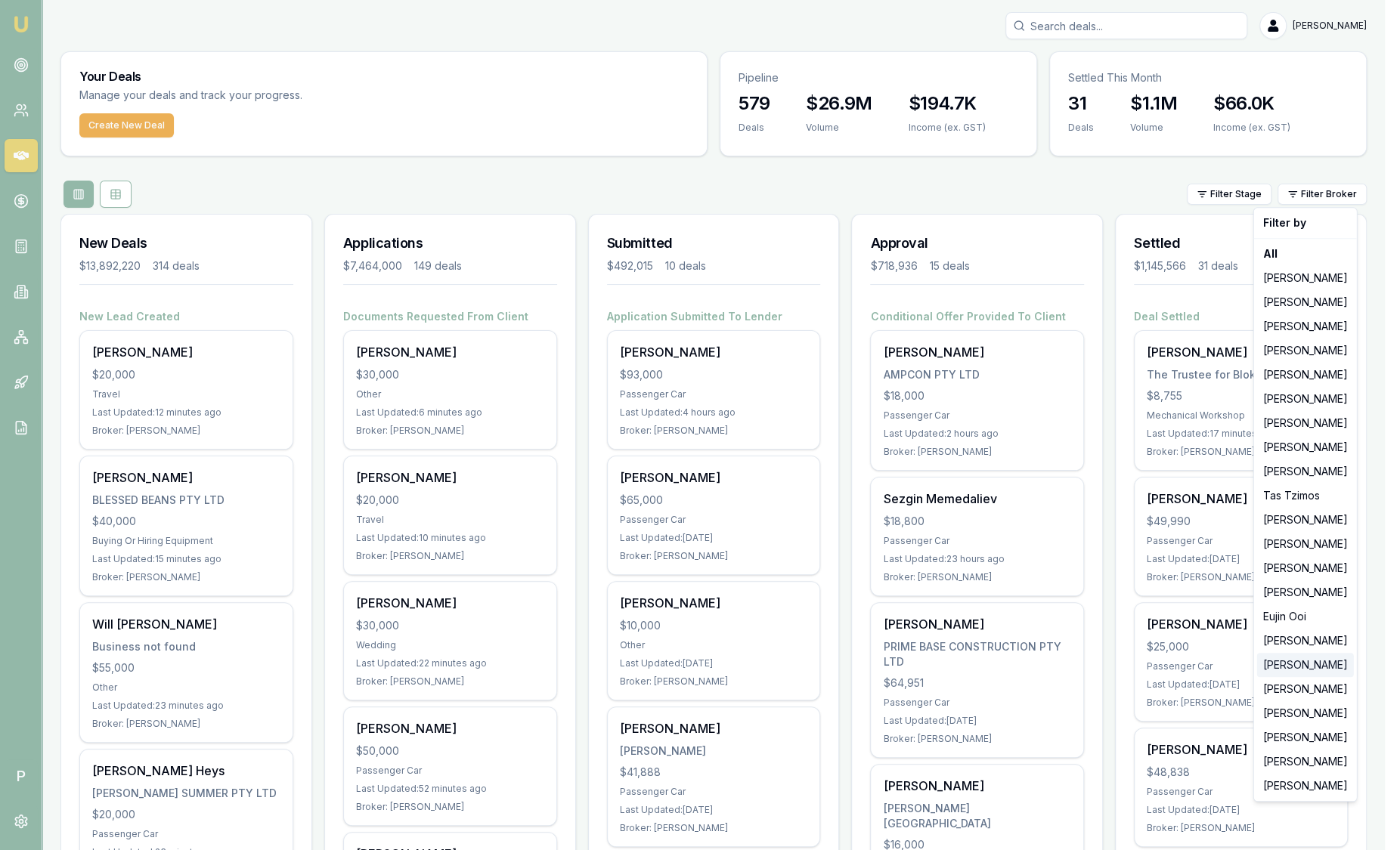
click at [1295, 658] on div "[PERSON_NAME]" at bounding box center [1305, 665] width 97 height 25
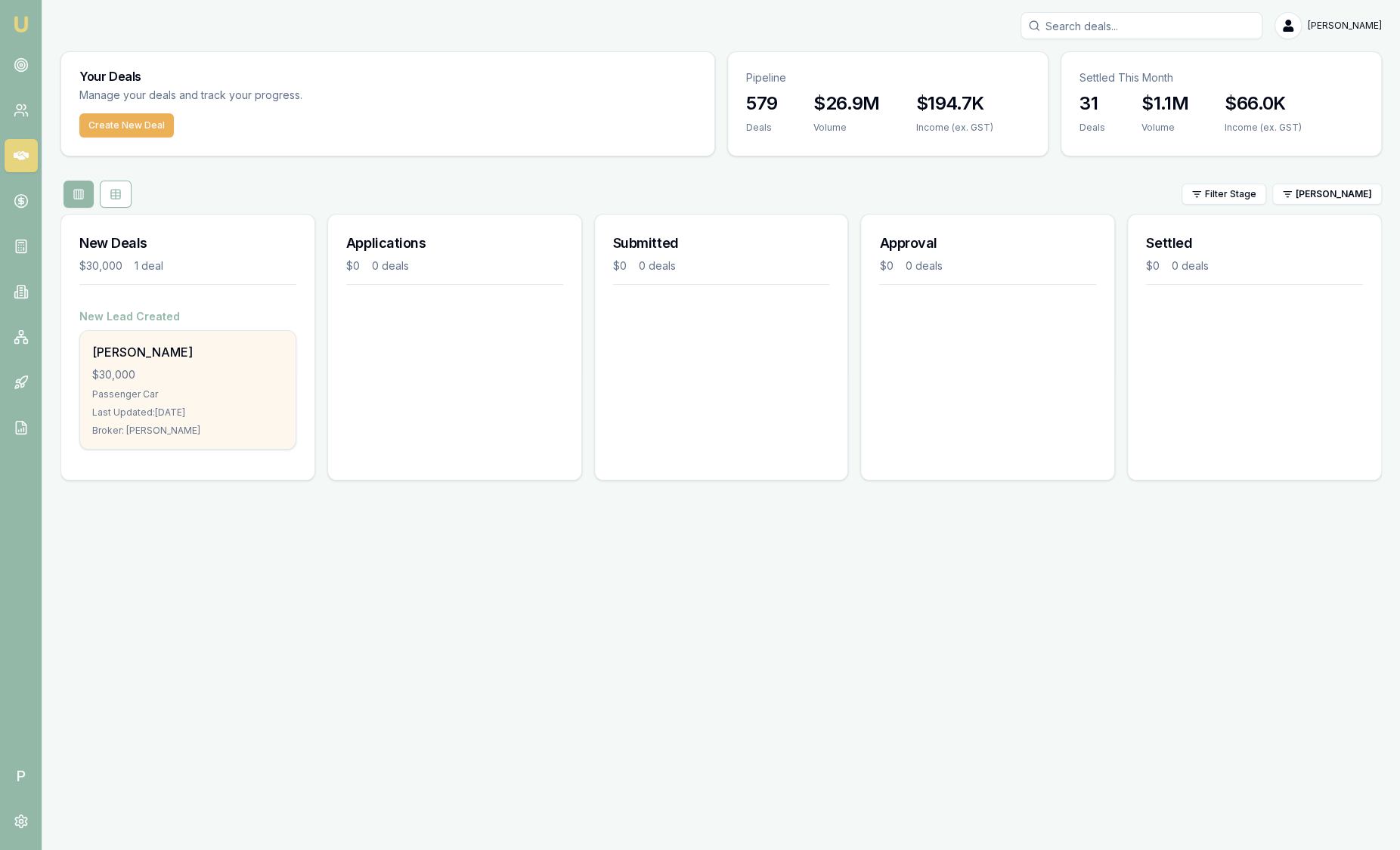
click at [239, 371] on div "$30,000" at bounding box center [187, 374] width 191 height 15
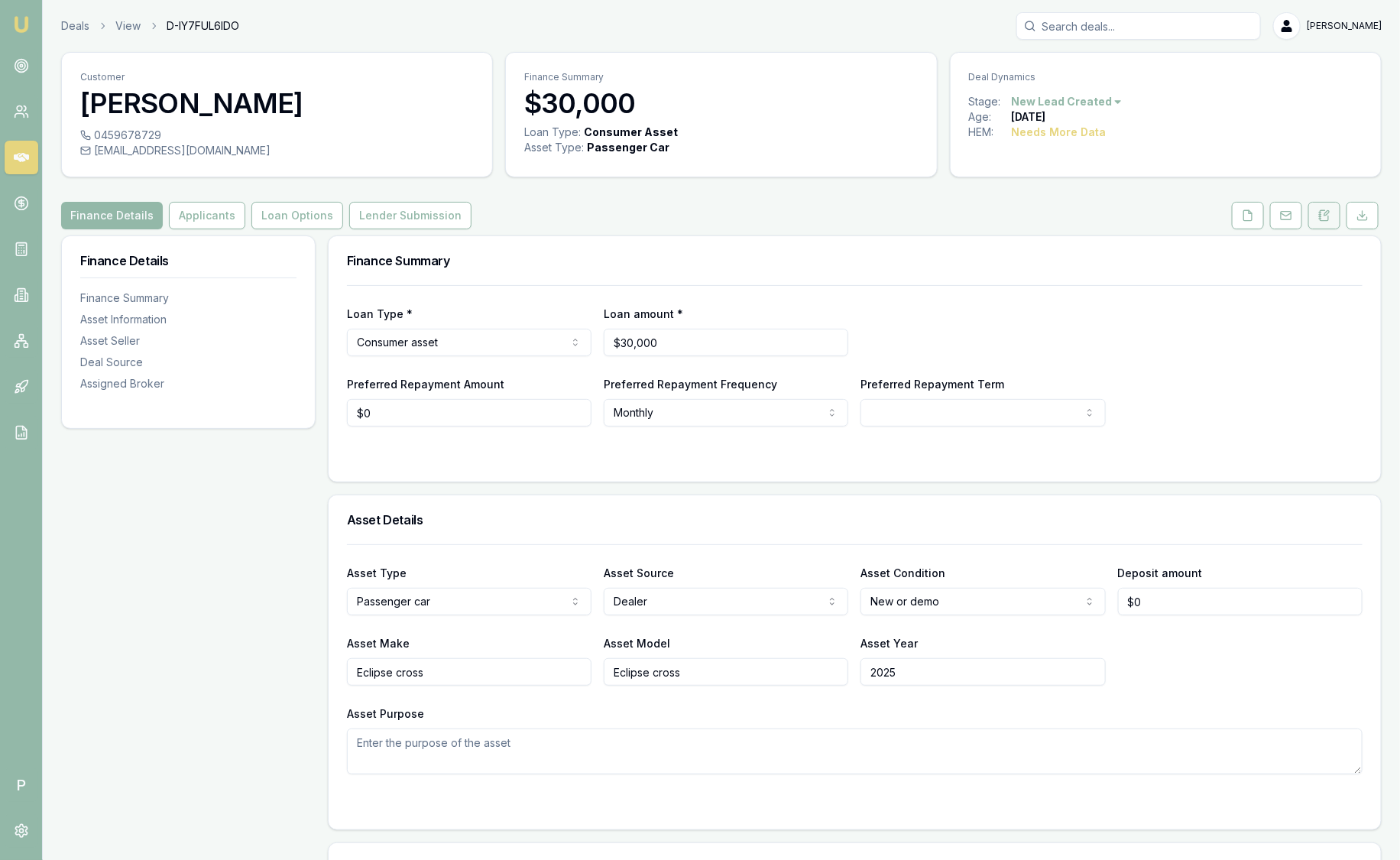
click at [1321, 221] on button at bounding box center [1324, 215] width 32 height 28
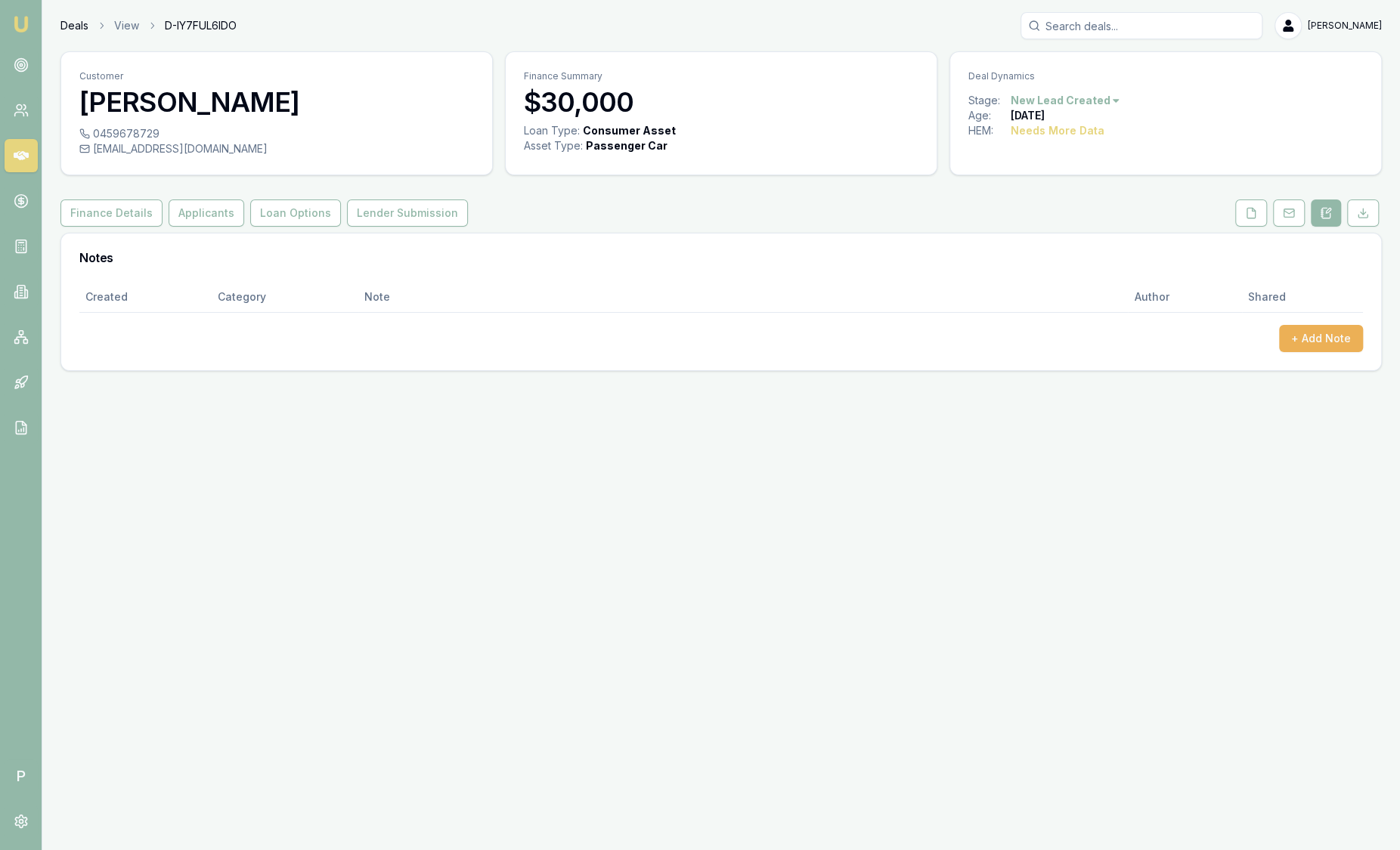
click at [83, 20] on link "Deals" at bounding box center [75, 25] width 28 height 15
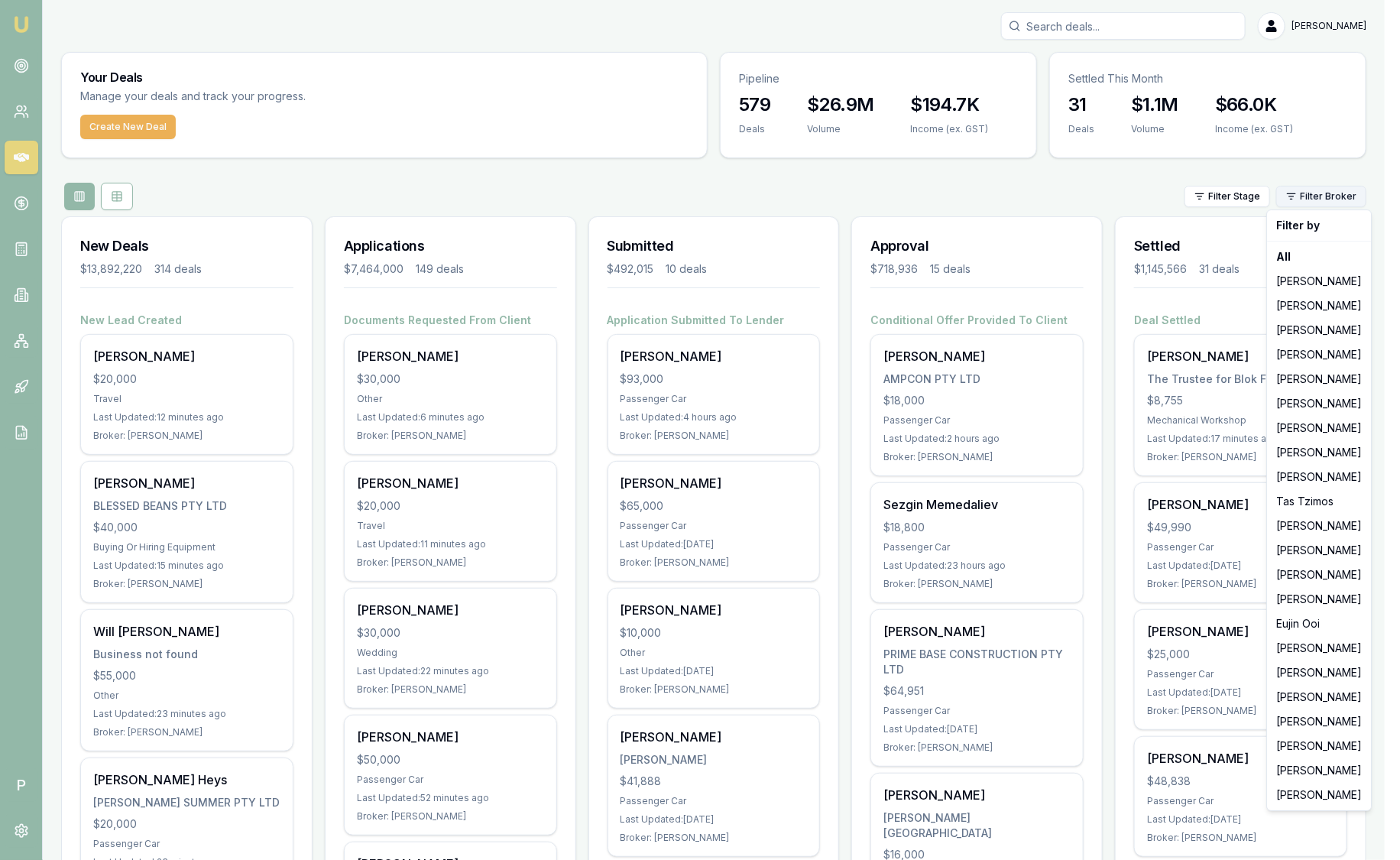
click at [1339, 199] on html "Emu Broker P [PERSON_NAME] Toggle Menu Your Deals Manage your deals and track y…" at bounding box center [700, 430] width 1400 height 860
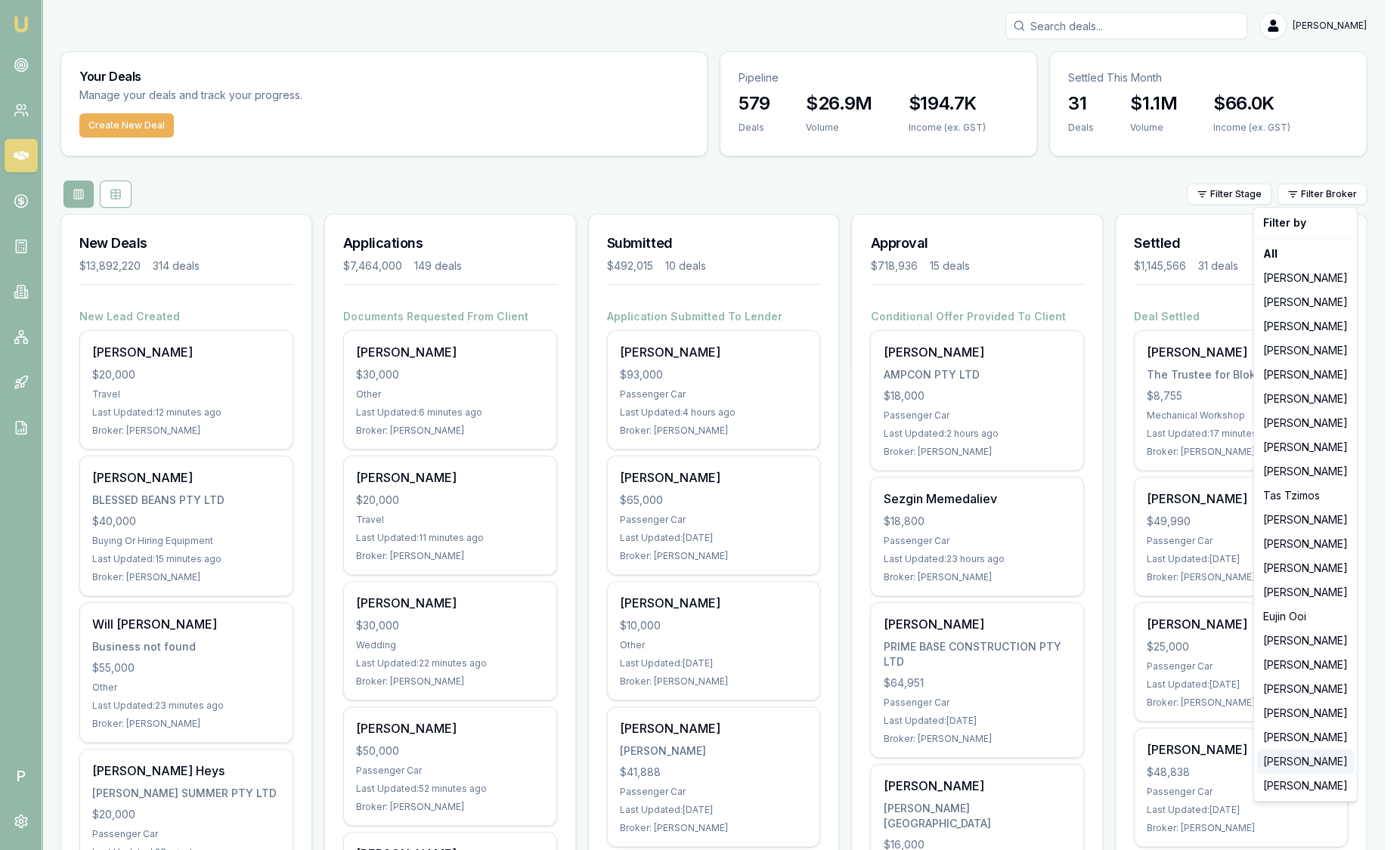
click at [1300, 760] on div "[PERSON_NAME]" at bounding box center [1305, 762] width 97 height 25
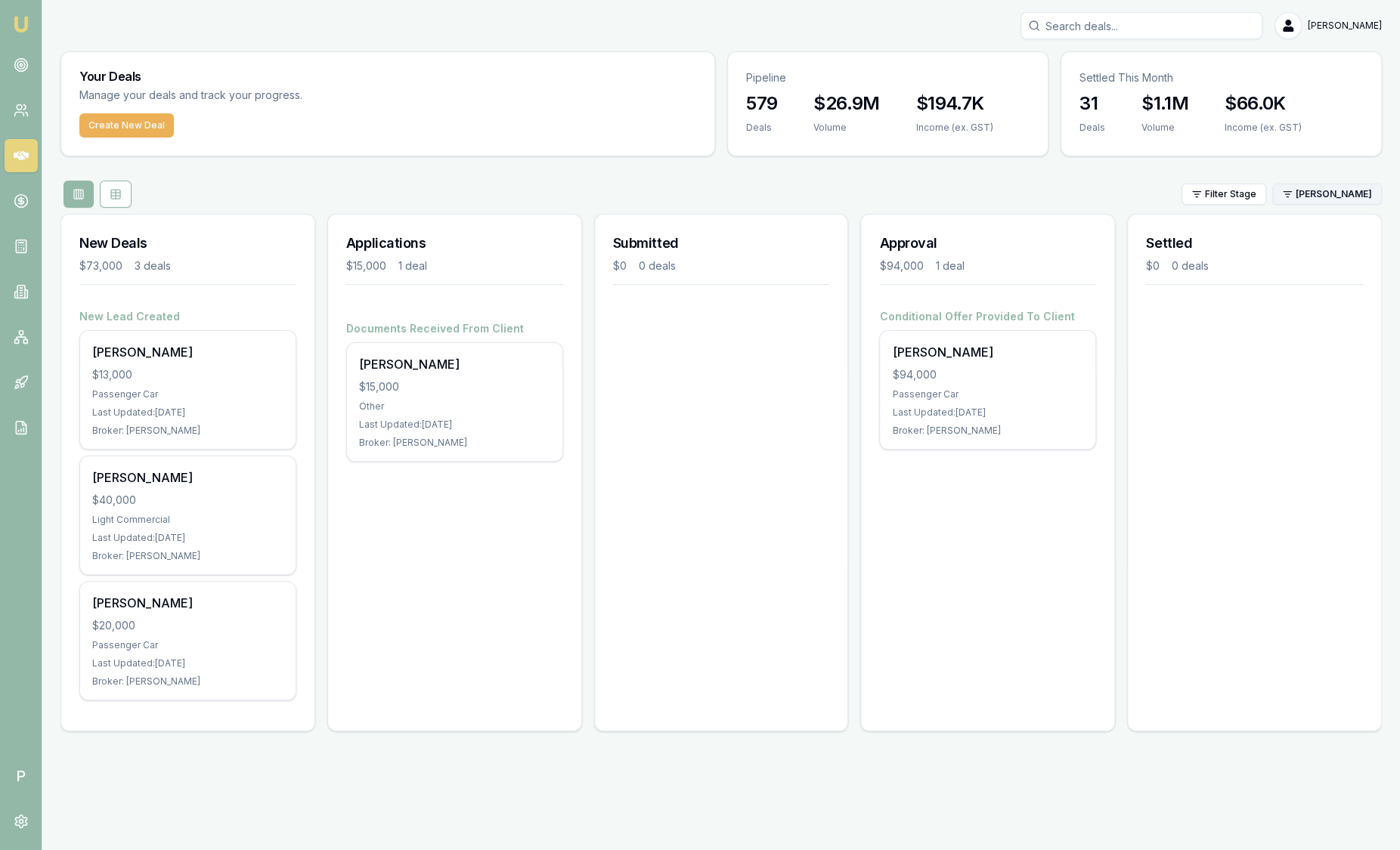
click at [1302, 185] on html "Emu Broker P [PERSON_NAME] Toggle Menu Your Deals Manage your deals and track y…" at bounding box center [700, 425] width 1400 height 850
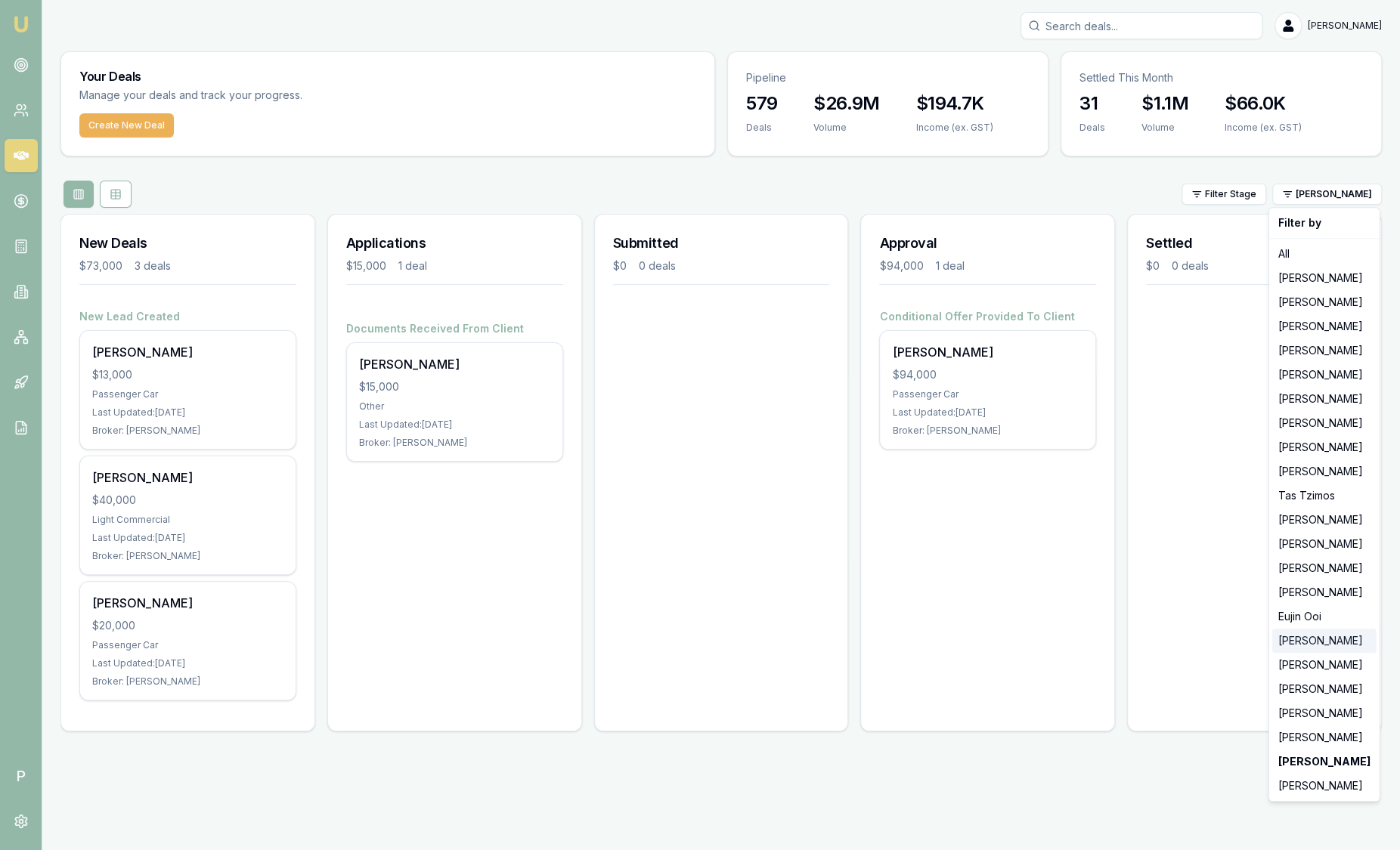
click at [1308, 646] on div "[PERSON_NAME]" at bounding box center [1323, 641] width 105 height 25
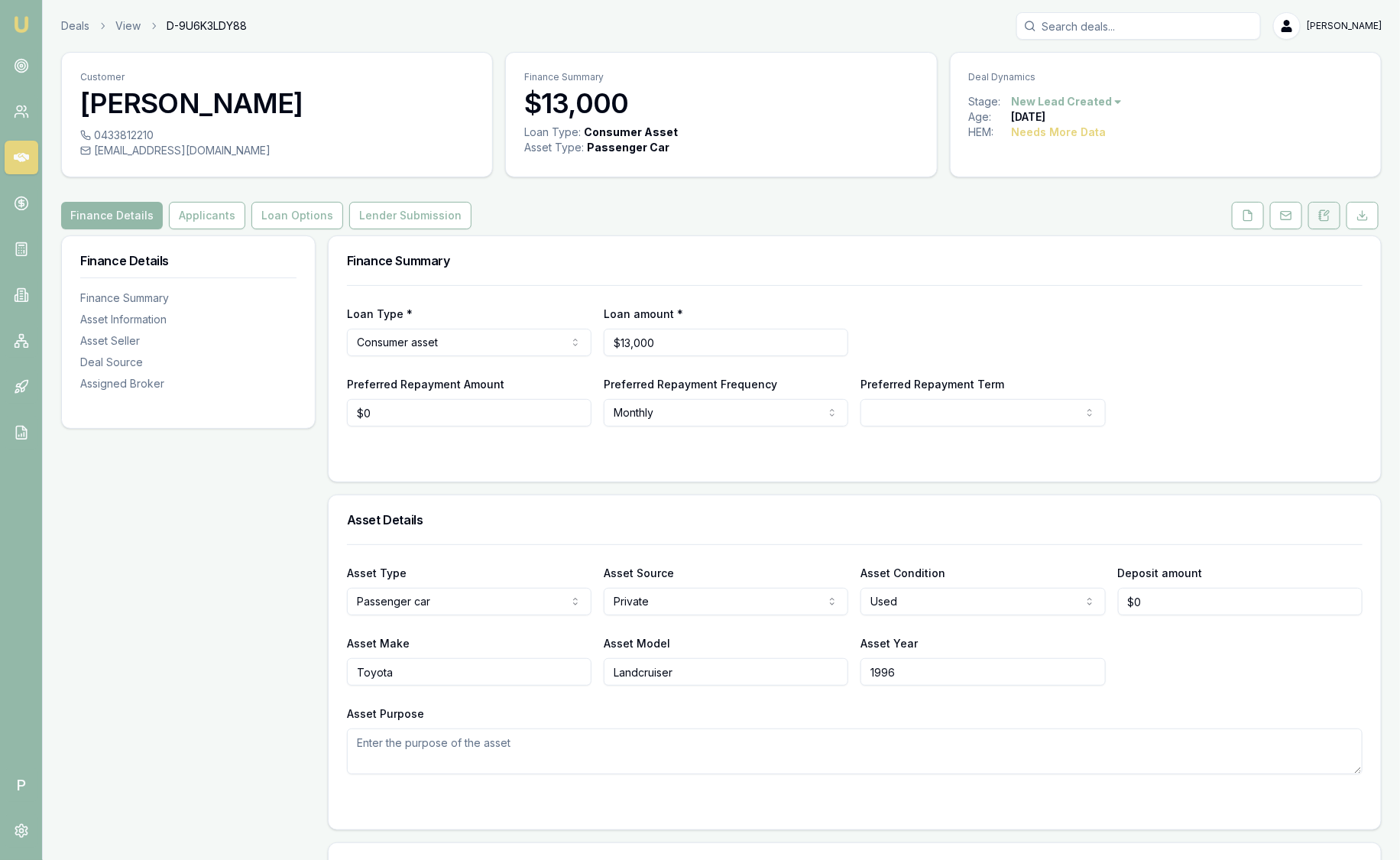
click at [1324, 210] on icon at bounding box center [1324, 215] width 12 height 12
click at [1326, 216] on icon at bounding box center [1324, 215] width 12 height 12
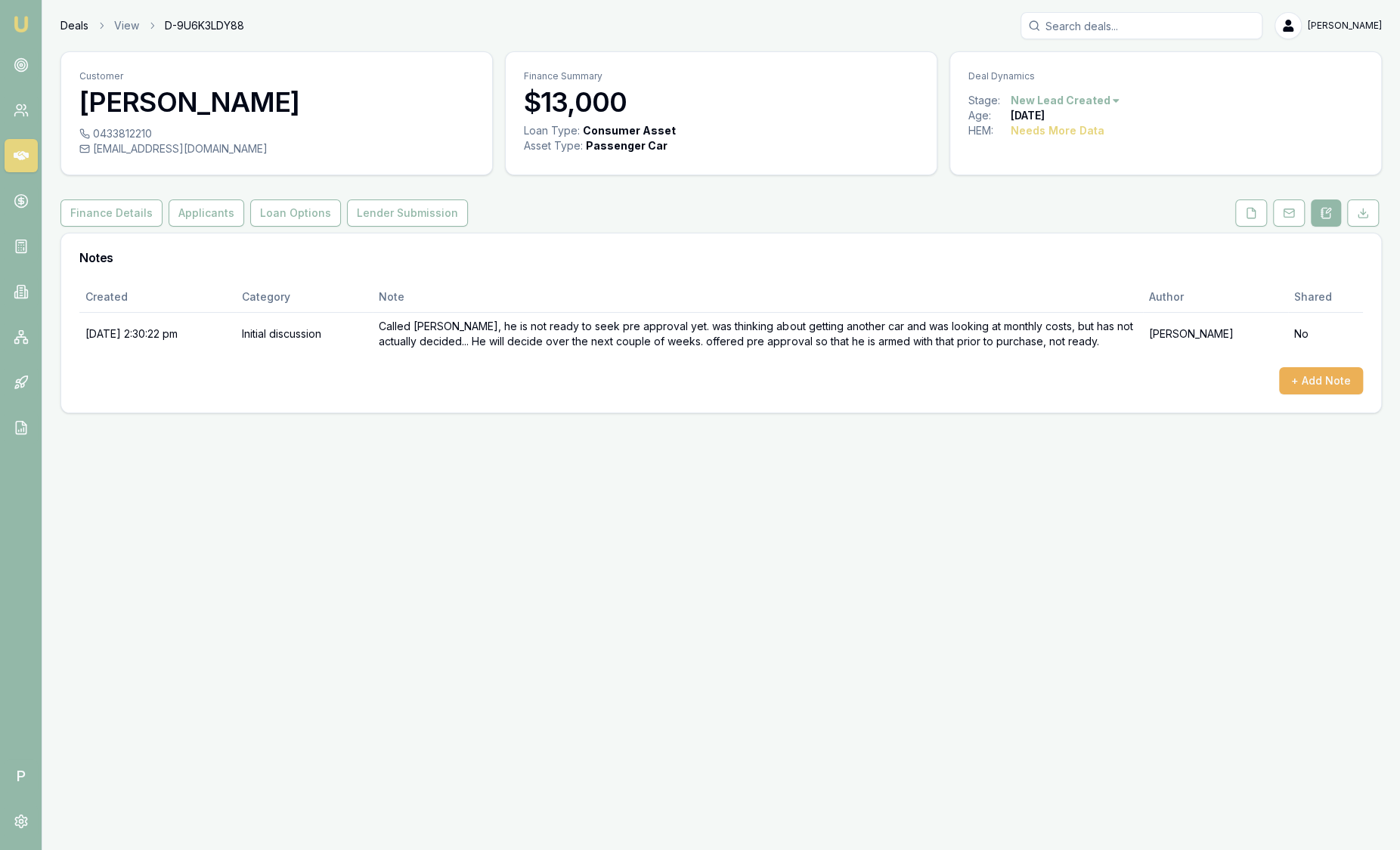
click at [69, 29] on link "Deals" at bounding box center [75, 25] width 28 height 15
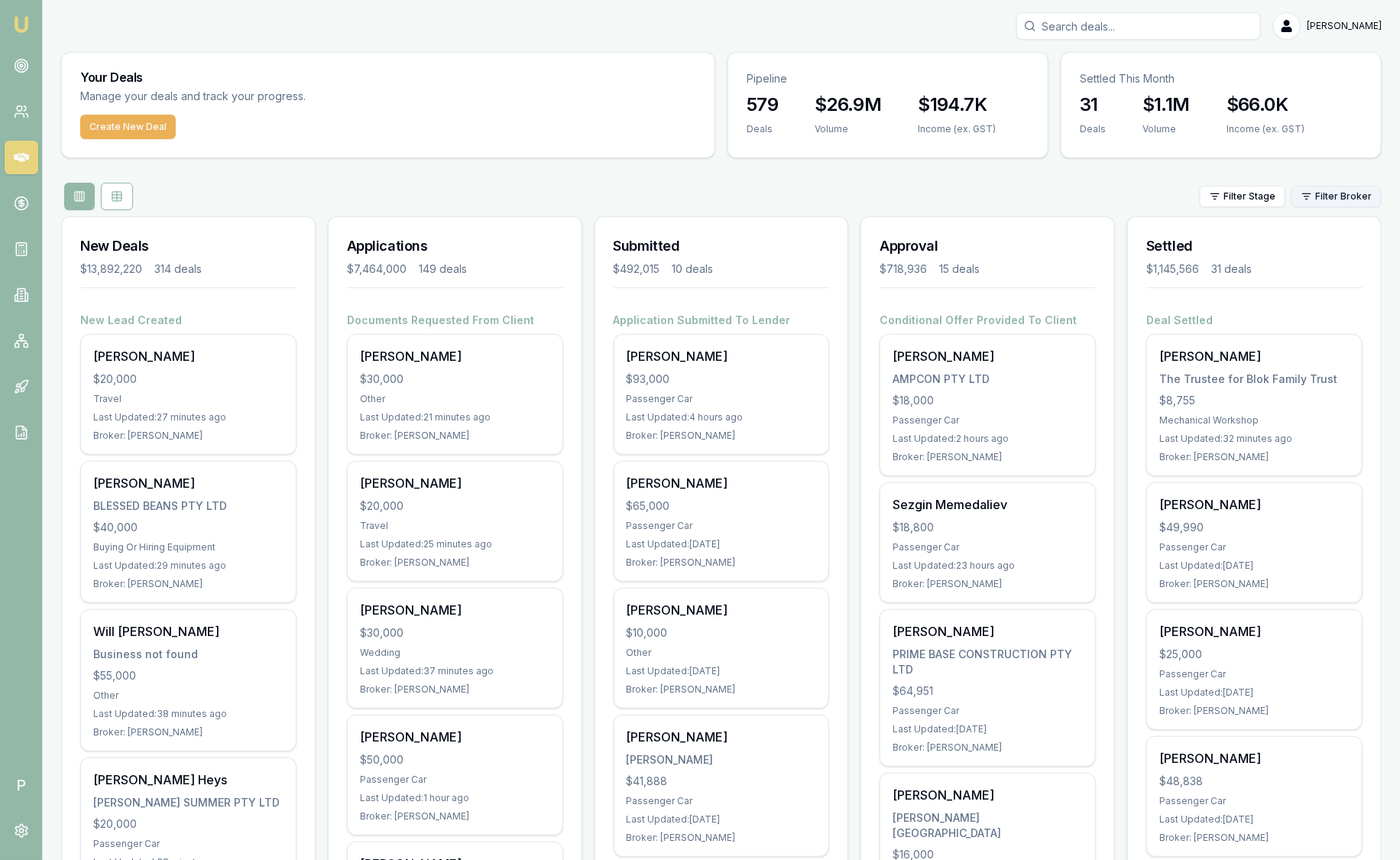
click at [1342, 197] on html "Emu Broker P [PERSON_NAME] Toggle Menu Your Deals Manage your deals and track y…" at bounding box center [700, 430] width 1400 height 860
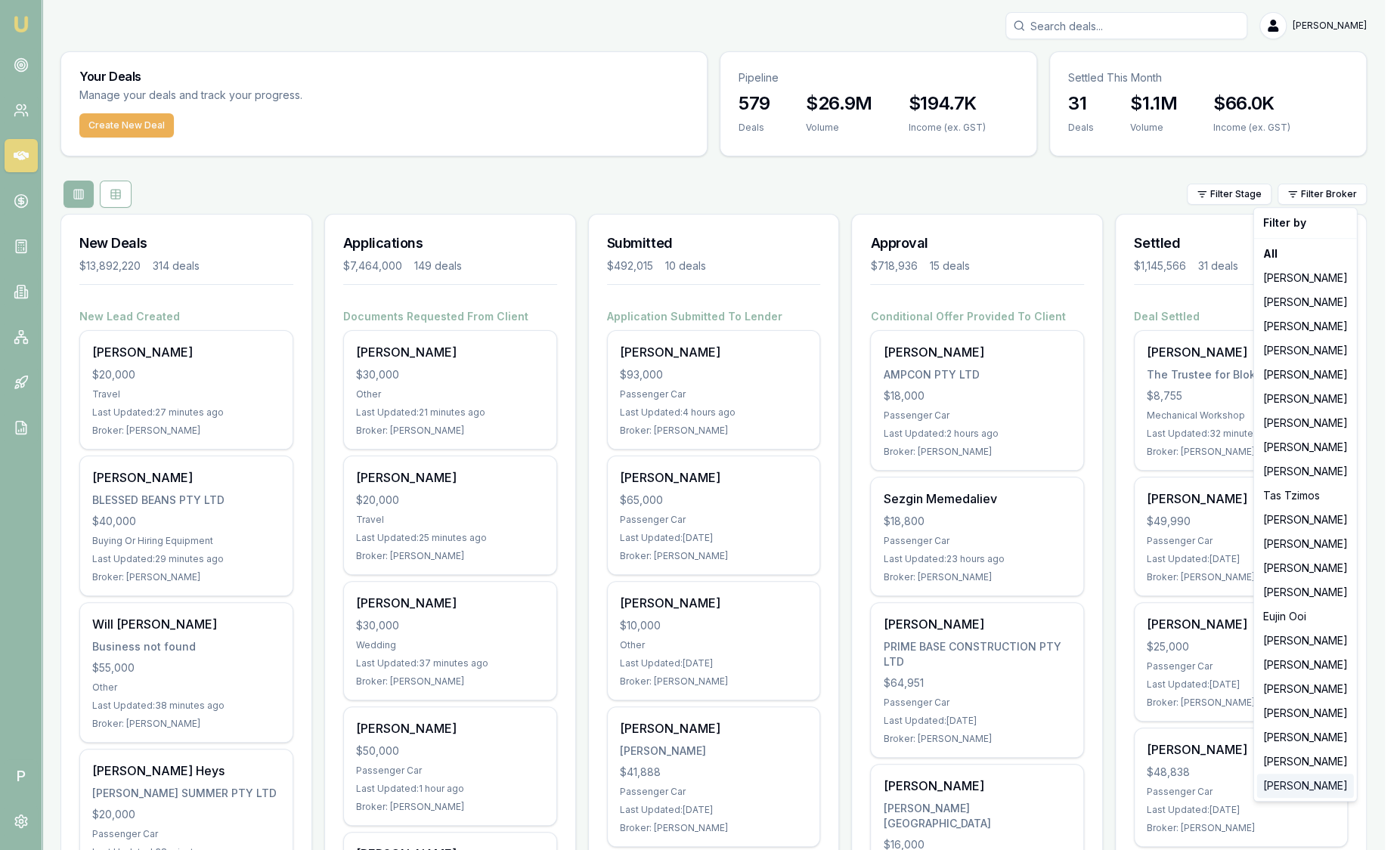
click at [1295, 784] on div "[PERSON_NAME]" at bounding box center [1305, 786] width 97 height 25
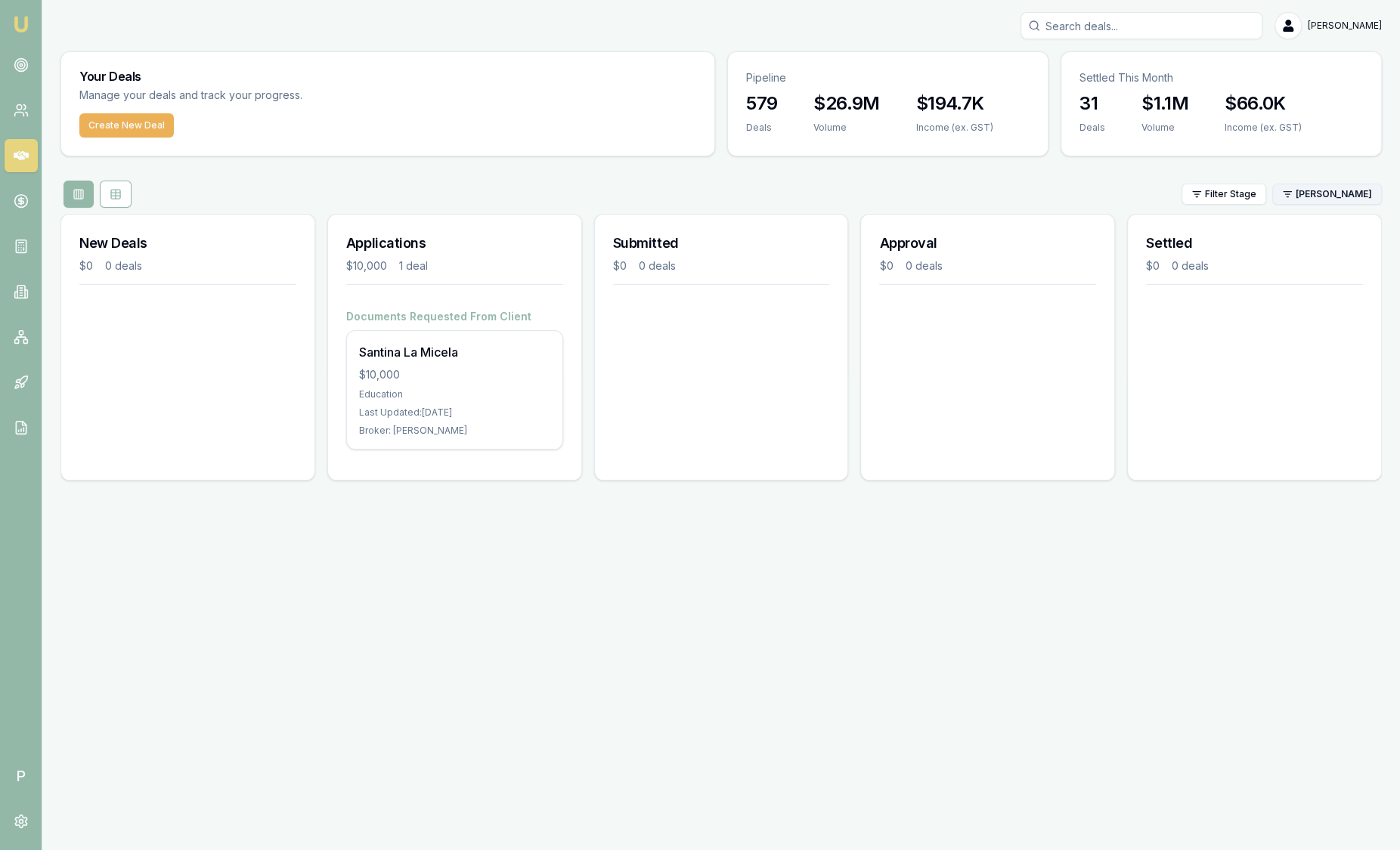
click at [1298, 191] on html "Emu Broker P [PERSON_NAME] Toggle Menu Your Deals Manage your deals and track y…" at bounding box center [700, 425] width 1400 height 850
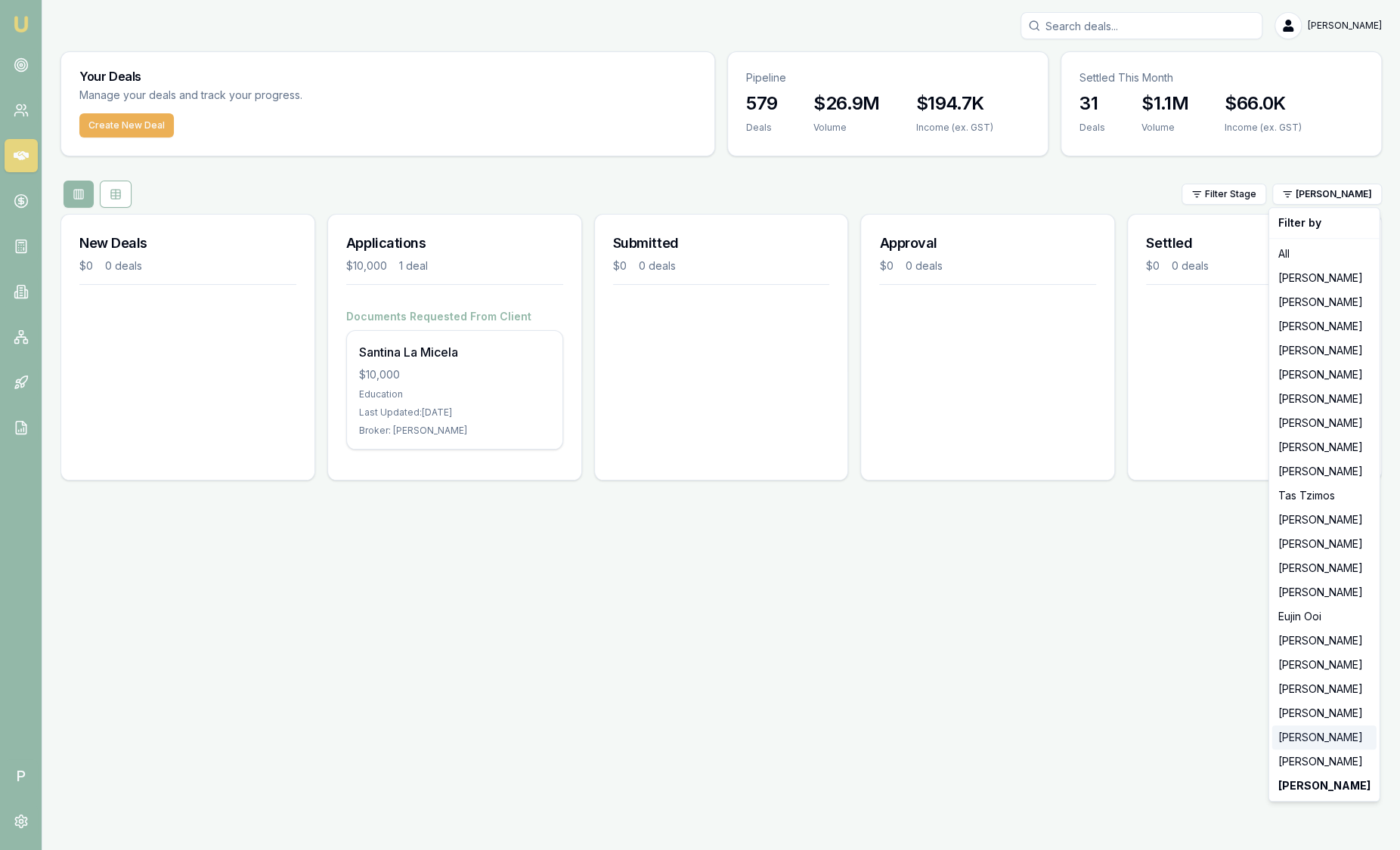
click at [1309, 737] on div "[PERSON_NAME]" at bounding box center [1323, 737] width 105 height 25
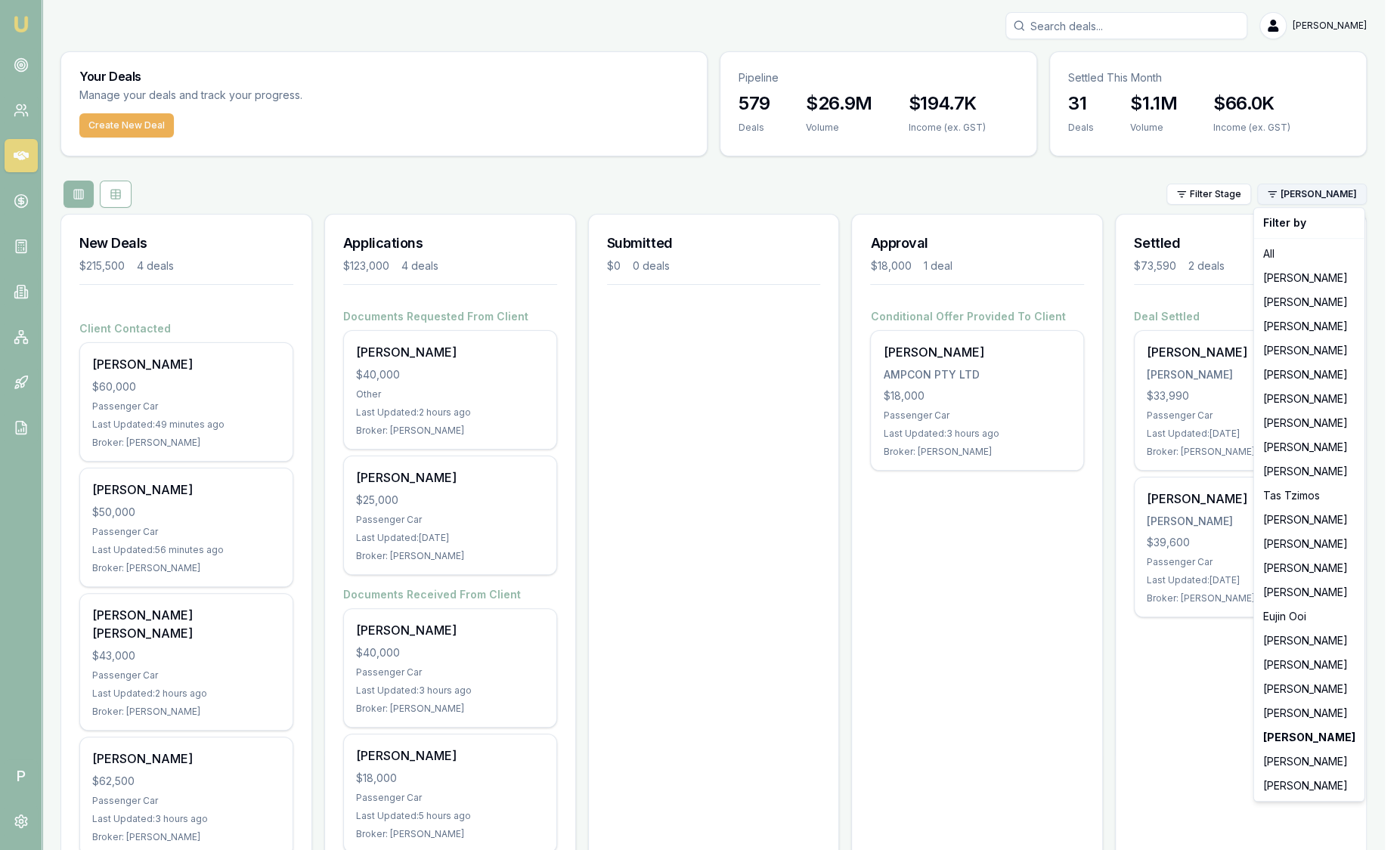
click at [1331, 204] on html "Emu Broker P [PERSON_NAME] Toggle Menu Your Deals Manage your deals and track y…" at bounding box center [700, 425] width 1400 height 850
click at [746, 374] on html "Emu Broker P [PERSON_NAME] Toggle Menu Your Deals Manage your deals and track y…" at bounding box center [700, 425] width 1400 height 850
